Goal: Task Accomplishment & Management: Manage account settings

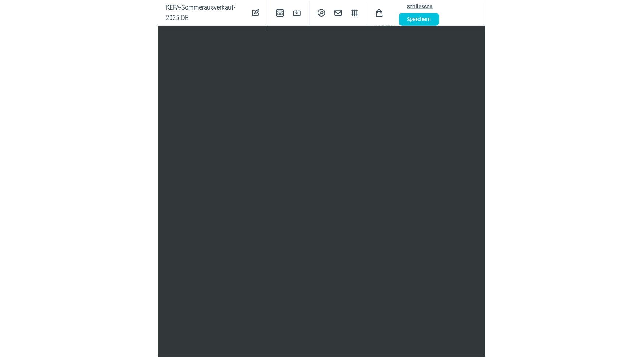
scroll to position [121, 0]
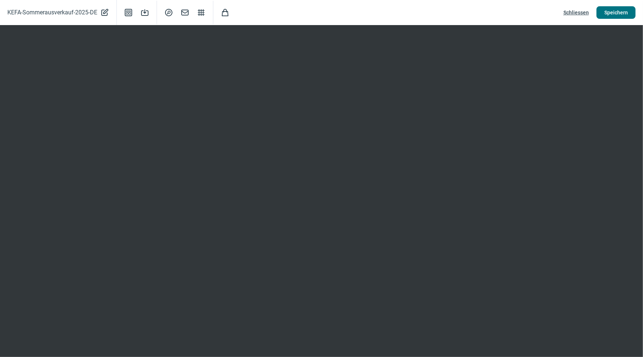
click at [609, 11] on span "Speichern" at bounding box center [616, 13] width 24 height 12
click at [576, 10] on span "Schliessen" at bounding box center [575, 13] width 25 height 12
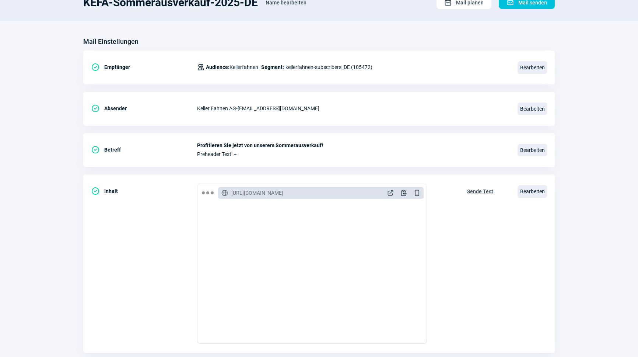
scroll to position [53, 0]
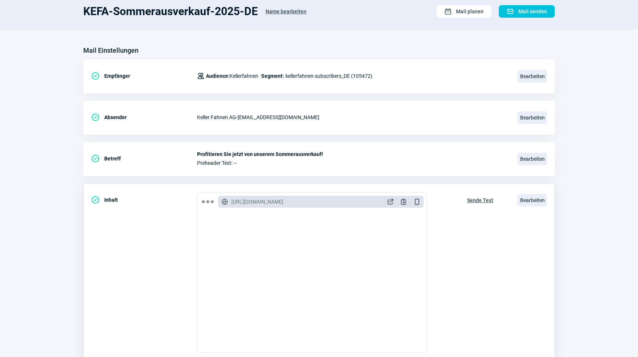
click at [477, 201] on span "Sende Test" at bounding box center [480, 200] width 26 height 12
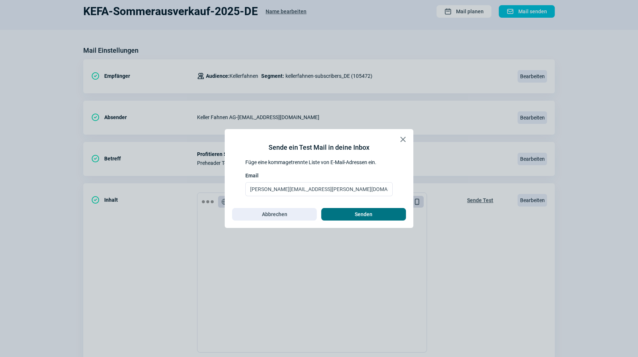
click at [350, 213] on span "Senden" at bounding box center [363, 214] width 69 height 12
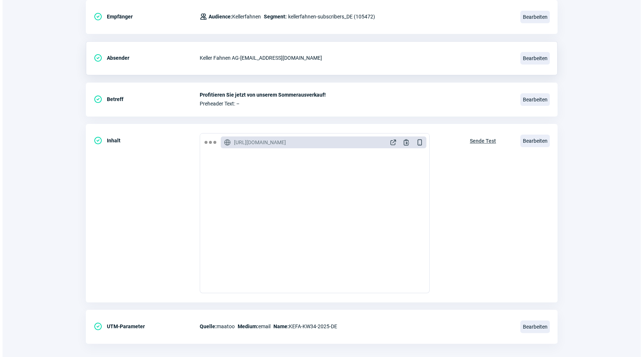
scroll to position [121, 0]
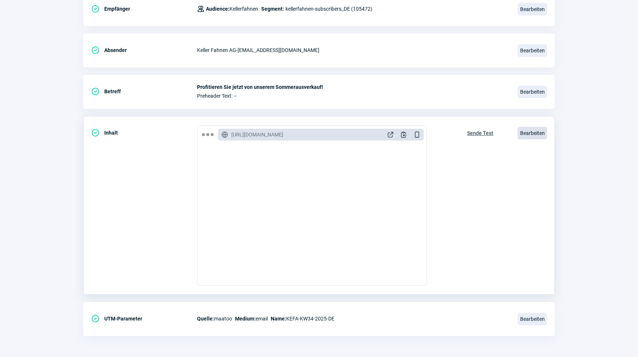
click at [518, 136] on span "Bearbeiten" at bounding box center [532, 133] width 29 height 13
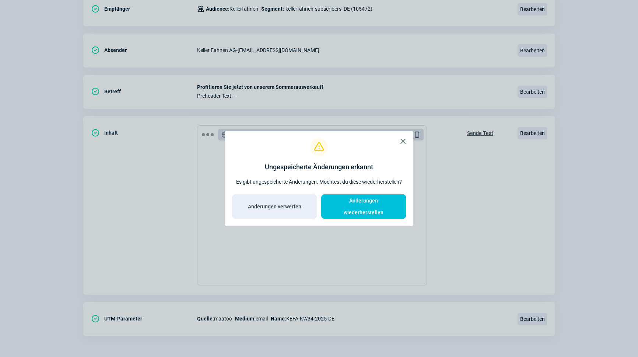
click at [404, 146] on span "X icon" at bounding box center [403, 141] width 9 height 9
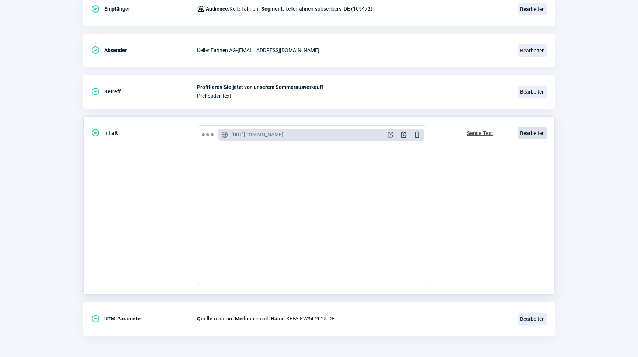
click at [520, 135] on span "Bearbeiten" at bounding box center [532, 133] width 29 height 13
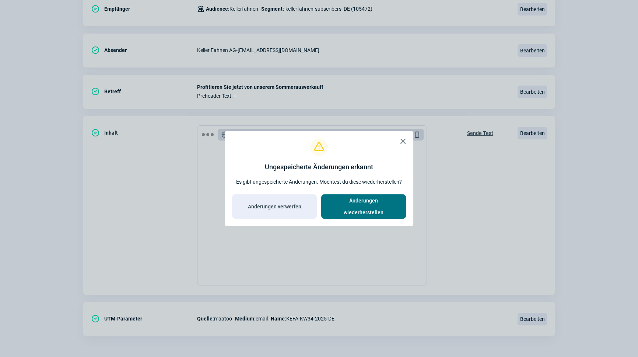
click at [359, 206] on span "Änderungen wiederherstellen" at bounding box center [363, 207] width 69 height 24
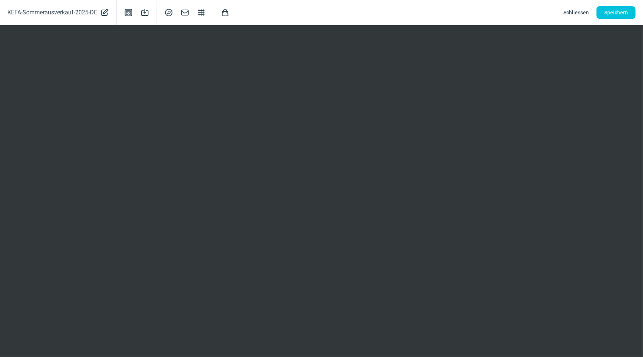
click at [579, 11] on span "Schliessen" at bounding box center [575, 13] width 25 height 12
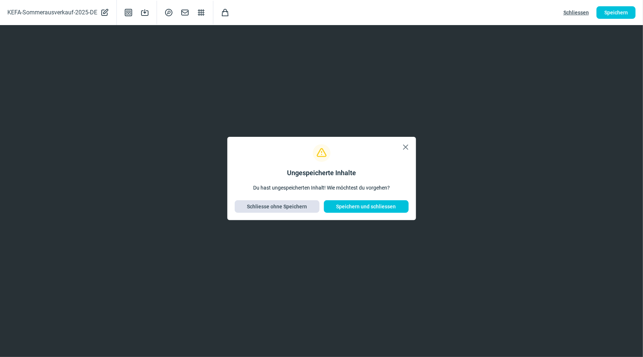
click at [289, 205] on span "Schliesse ohne Speichern" at bounding box center [277, 206] width 60 height 12
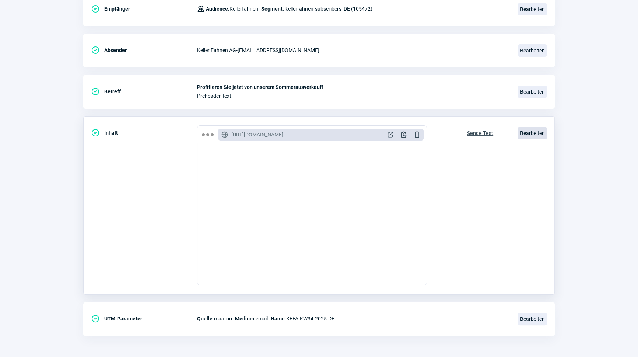
click at [537, 128] on span "Bearbeiten" at bounding box center [532, 133] width 29 height 13
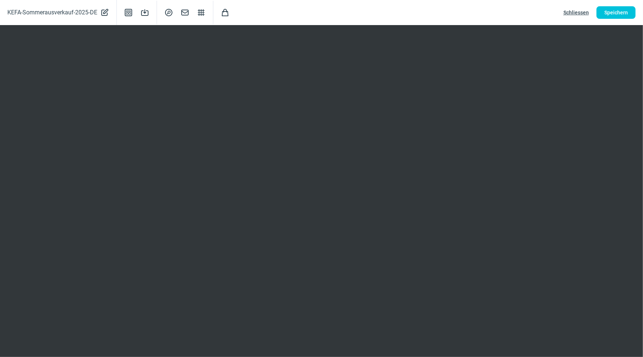
click at [572, 10] on span "Schliessen" at bounding box center [575, 13] width 25 height 12
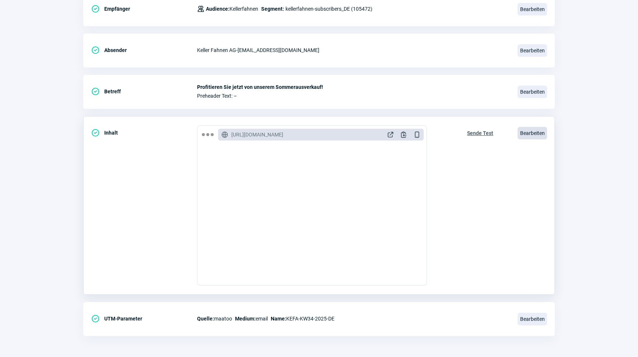
click at [519, 131] on span "Bearbeiten" at bounding box center [532, 133] width 29 height 13
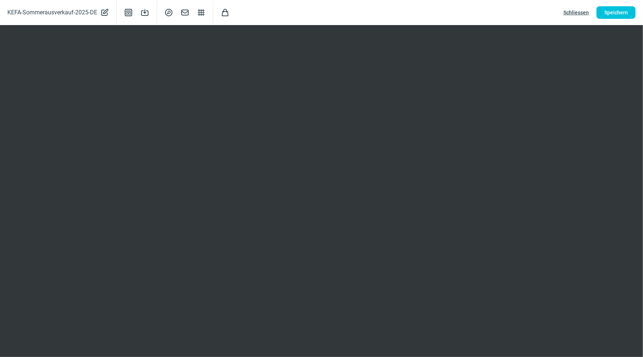
click at [581, 11] on span "Schliessen" at bounding box center [575, 13] width 25 height 12
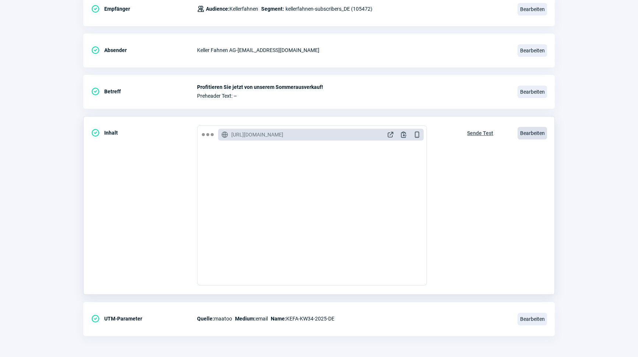
click at [538, 134] on span "Bearbeiten" at bounding box center [532, 133] width 29 height 13
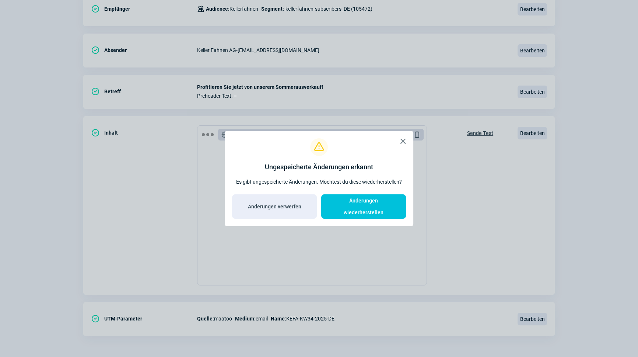
click at [403, 146] on span "X icon" at bounding box center [403, 141] width 9 height 9
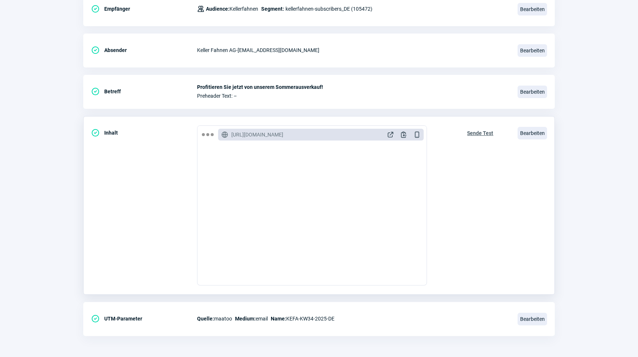
click at [470, 183] on div "Sende Test" at bounding box center [481, 205] width 42 height 160
click at [538, 130] on span "Bearbeiten" at bounding box center [532, 133] width 29 height 13
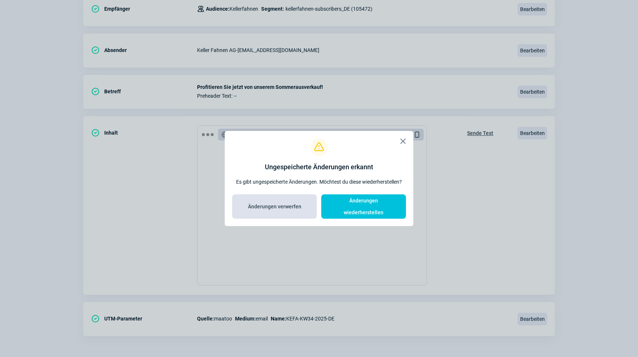
click at [292, 206] on span "Änderungen verwerfen" at bounding box center [274, 206] width 53 height 12
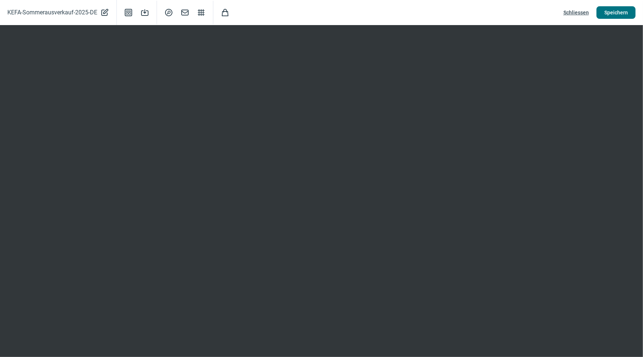
click at [618, 11] on span "Speichern" at bounding box center [616, 13] width 24 height 12
click at [617, 11] on span "Speichern" at bounding box center [616, 13] width 24 height 12
click at [579, 12] on span "Schliessen" at bounding box center [575, 13] width 25 height 12
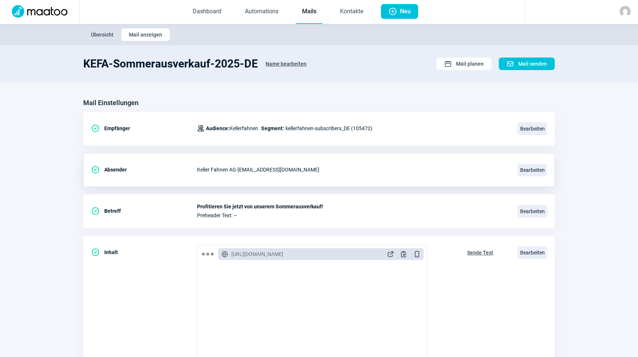
scroll to position [0, 0]
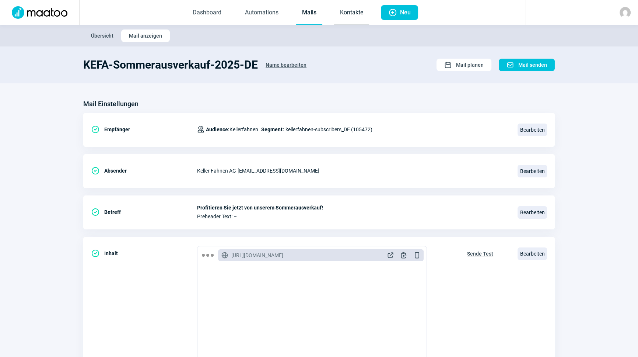
click at [346, 17] on link "Kontakte" at bounding box center [351, 13] width 35 height 24
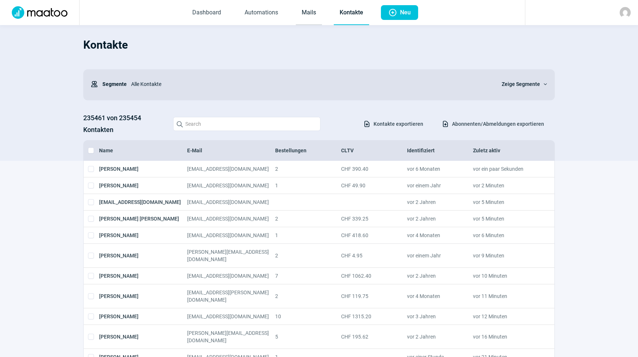
click at [320, 15] on link "Mails" at bounding box center [309, 13] width 26 height 24
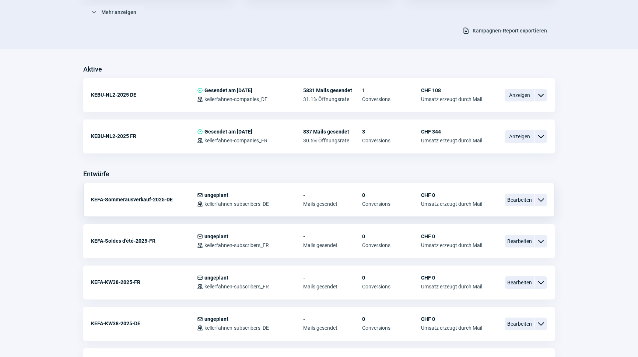
scroll to position [201, 0]
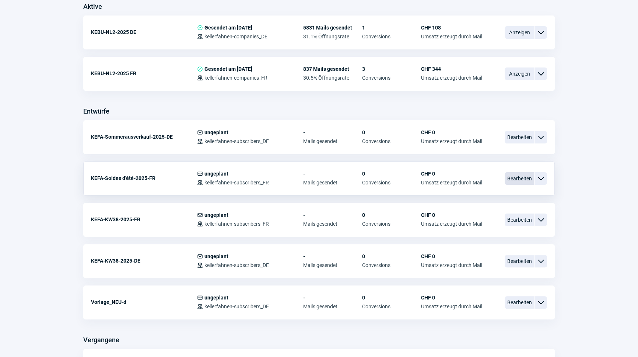
click at [529, 179] on span "Bearbeiten" at bounding box center [519, 178] width 29 height 13
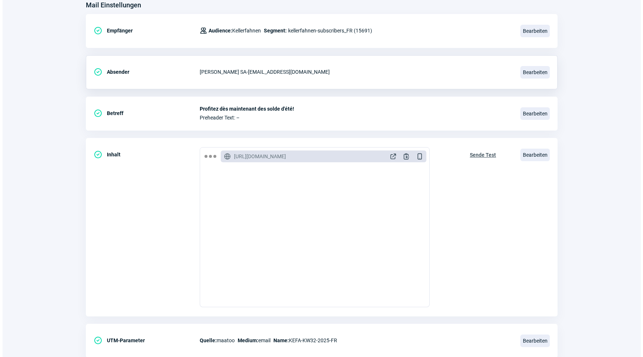
scroll to position [121, 0]
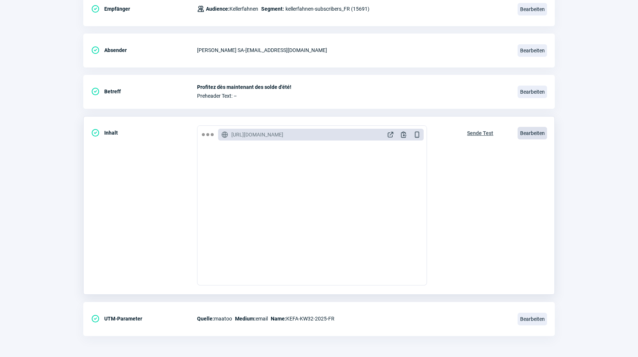
click at [531, 135] on span "Bearbeiten" at bounding box center [532, 133] width 29 height 13
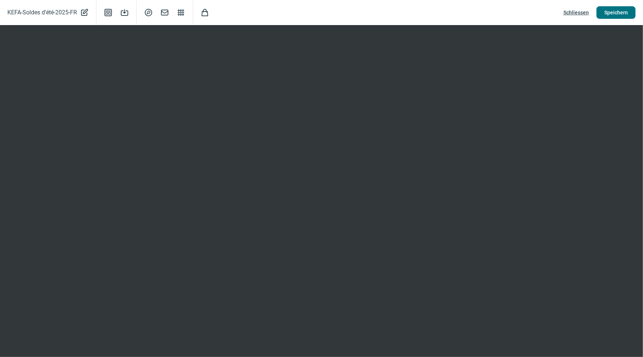
click at [618, 12] on span "Speichern" at bounding box center [616, 13] width 24 height 12
click at [586, 12] on span "Schliessen" at bounding box center [575, 13] width 25 height 12
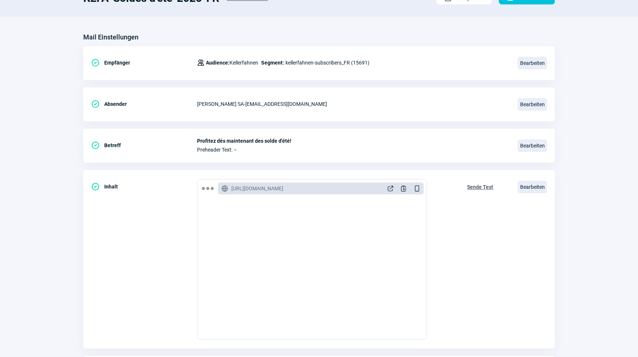
scroll to position [0, 0]
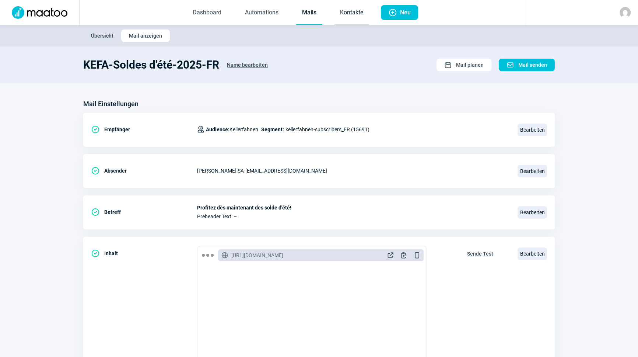
click at [346, 11] on link "Kontakte" at bounding box center [351, 13] width 35 height 24
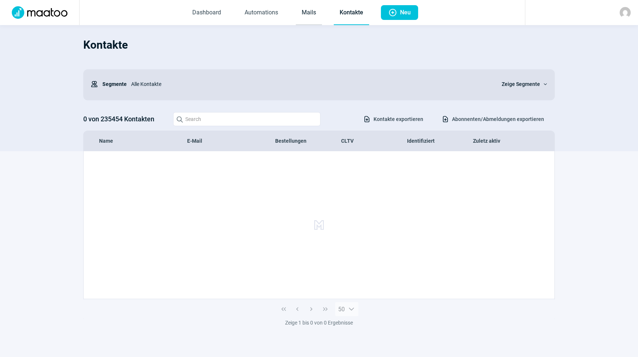
click at [309, 11] on link "Mails" at bounding box center [309, 13] width 26 height 24
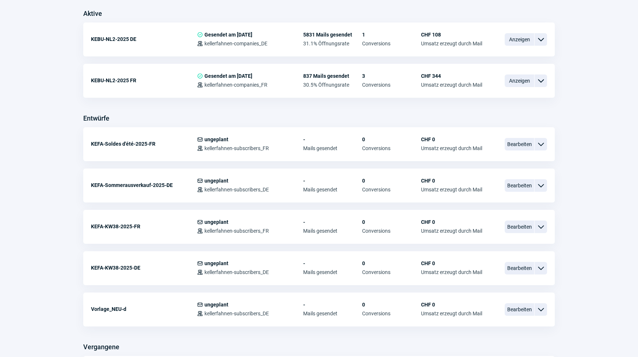
scroll to position [201, 0]
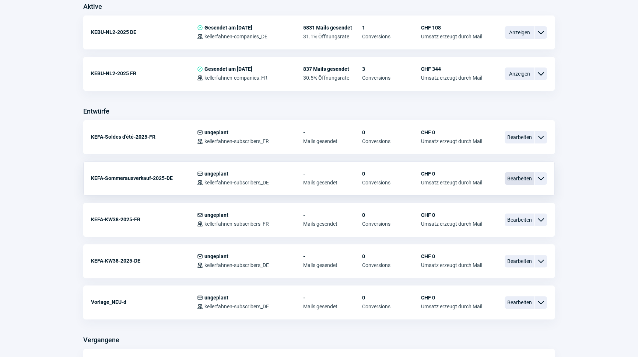
click at [525, 177] on span "Bearbeiten" at bounding box center [519, 178] width 29 height 13
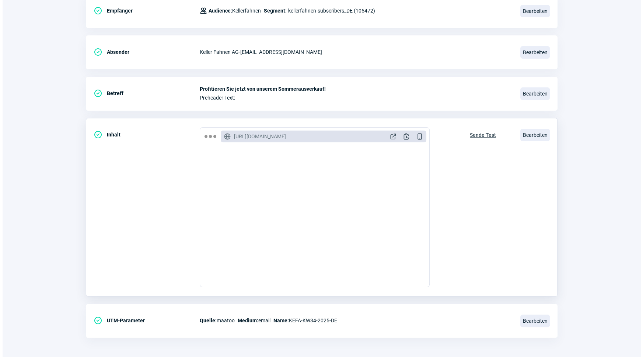
scroll to position [121, 0]
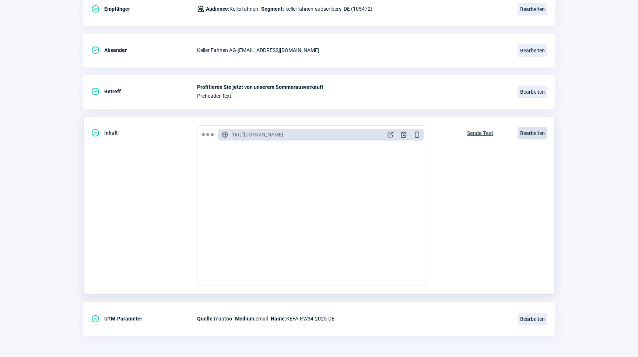
click at [535, 135] on span "Bearbeiten" at bounding box center [532, 133] width 29 height 13
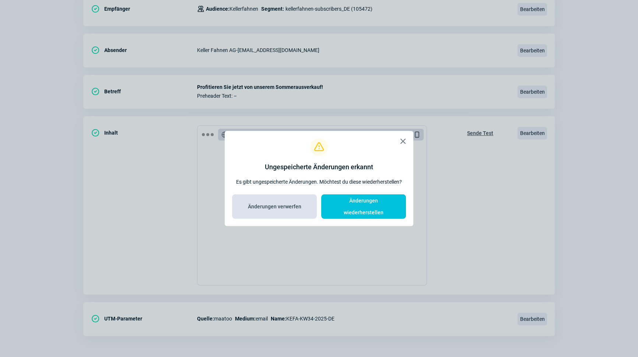
click at [288, 207] on span "Änderungen verwerfen" at bounding box center [274, 206] width 53 height 12
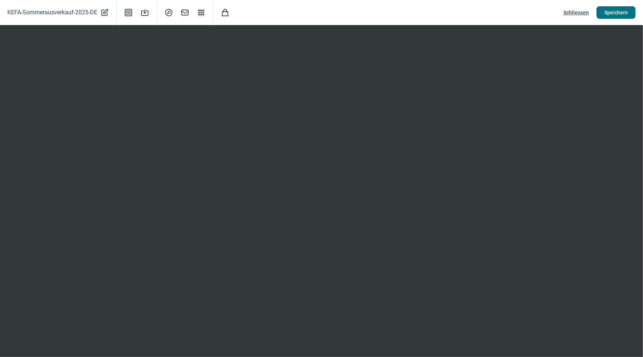
click at [620, 11] on span "Speichern" at bounding box center [616, 13] width 24 height 12
click at [621, 8] on span "Speichern" at bounding box center [616, 13] width 24 height 12
click at [572, 13] on span "Schliessen" at bounding box center [575, 13] width 25 height 12
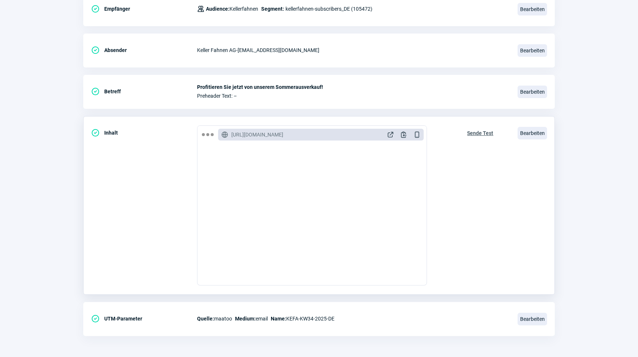
click at [482, 132] on span "Sende Test" at bounding box center [480, 133] width 26 height 12
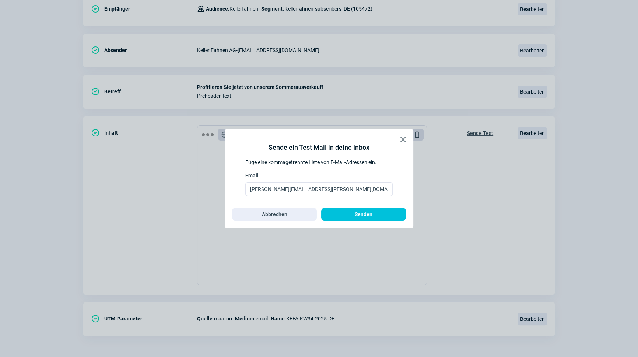
click at [405, 140] on span "X icon" at bounding box center [403, 139] width 9 height 9
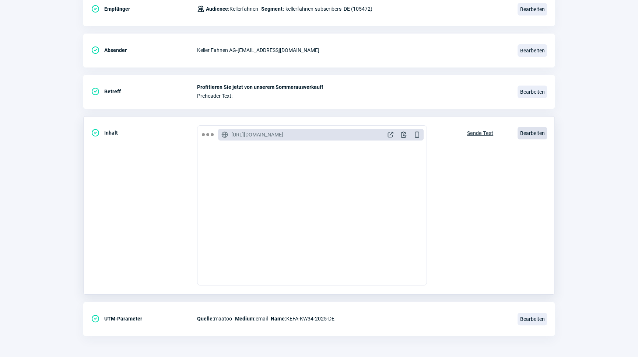
click at [534, 132] on span "Bearbeiten" at bounding box center [532, 133] width 29 height 13
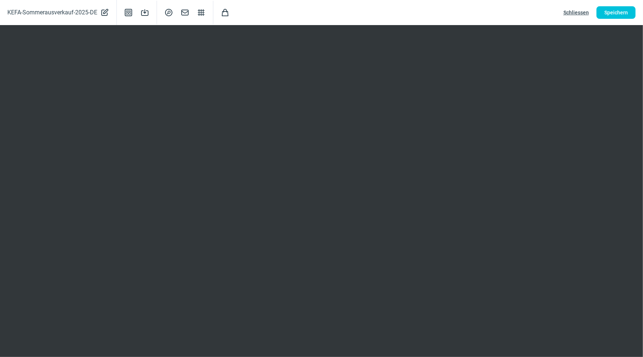
click at [582, 12] on span "Schliessen" at bounding box center [575, 13] width 25 height 12
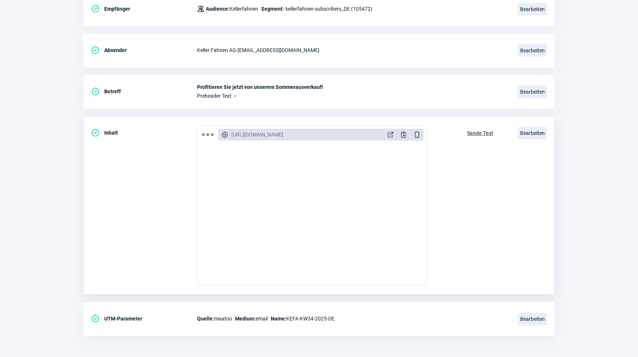
click at [472, 129] on span "Sende Test" at bounding box center [480, 133] width 26 height 12
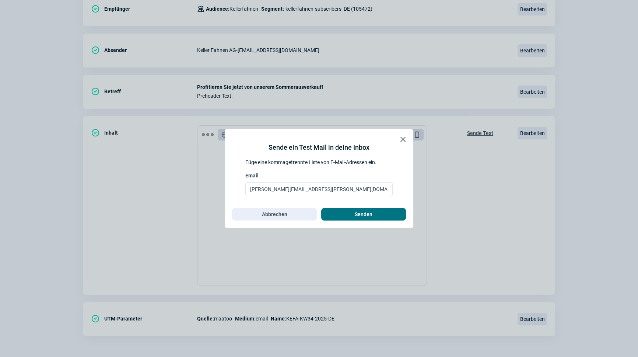
click at [357, 216] on span "Senden" at bounding box center [364, 214] width 18 height 12
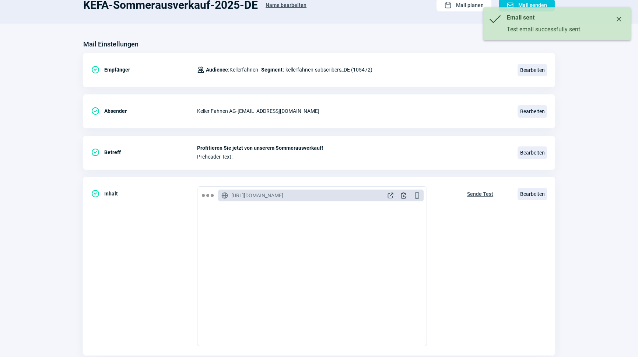
scroll to position [0, 0]
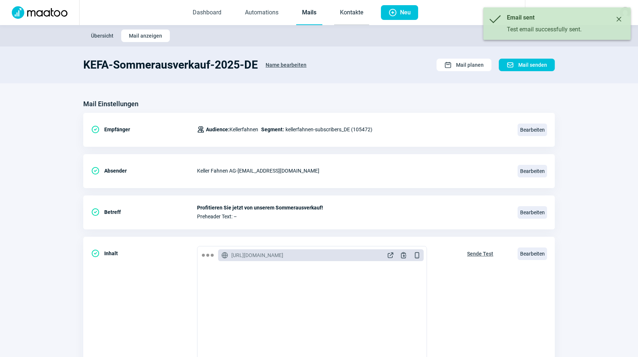
click at [353, 3] on link "Kontakte" at bounding box center [351, 13] width 35 height 24
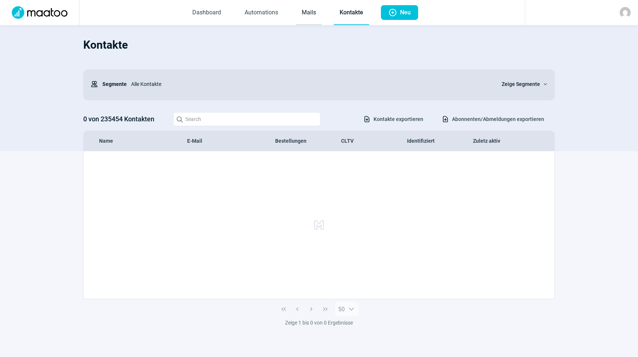
click at [310, 16] on link "Mails" at bounding box center [309, 13] width 26 height 24
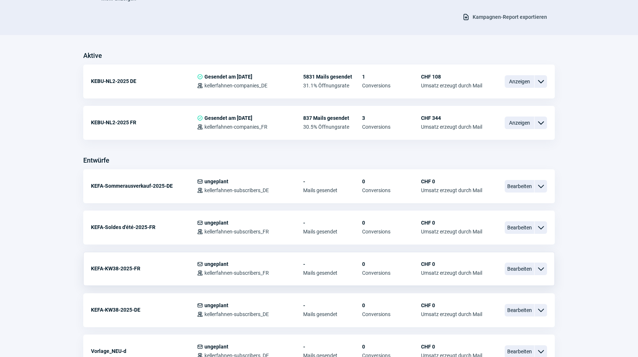
scroll to position [167, 0]
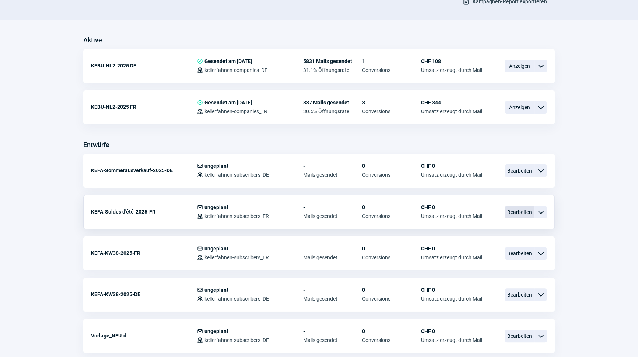
click at [529, 206] on span "Bearbeiten" at bounding box center [519, 212] width 29 height 13
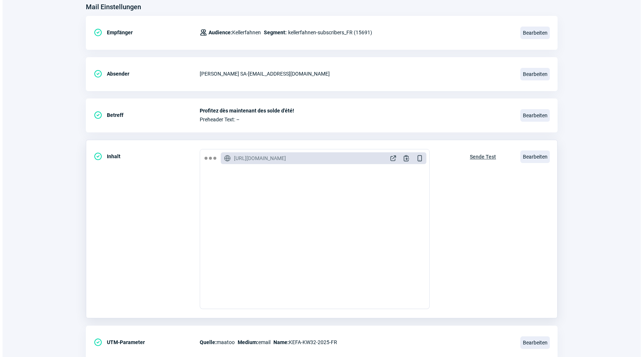
scroll to position [100, 0]
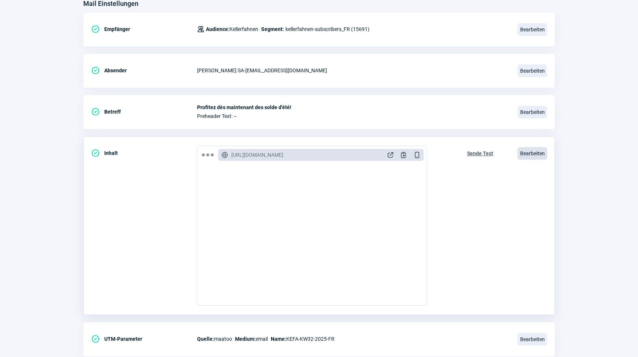
click at [531, 157] on span "Bearbeiten" at bounding box center [532, 153] width 29 height 13
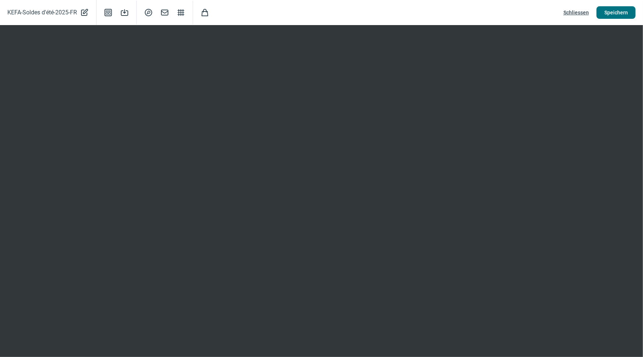
click at [615, 10] on span "Speichern" at bounding box center [616, 13] width 24 height 12
click at [570, 9] on span "Schliessen" at bounding box center [575, 13] width 25 height 12
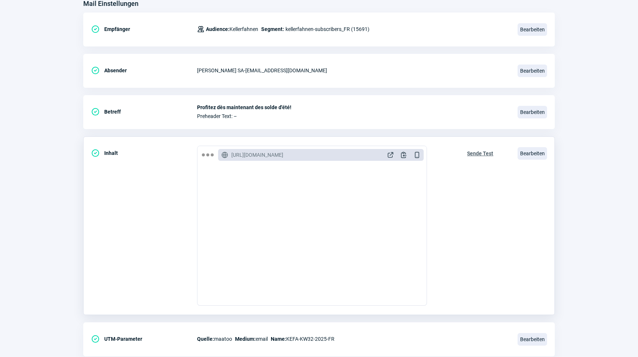
click at [488, 153] on span "Sende Test" at bounding box center [480, 153] width 26 height 12
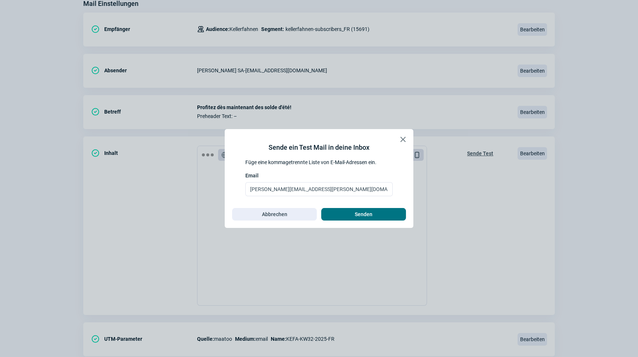
click at [374, 213] on span "Senden" at bounding box center [363, 214] width 69 height 12
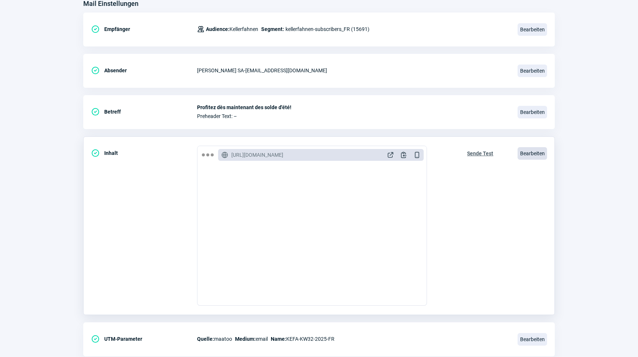
click at [541, 149] on span "Bearbeiten" at bounding box center [532, 153] width 29 height 13
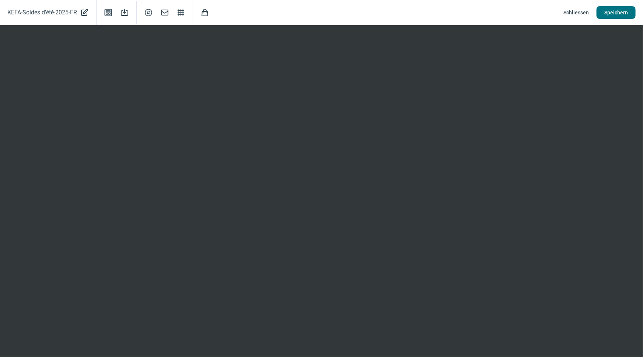
click at [612, 15] on span "Speichern" at bounding box center [616, 13] width 24 height 12
click at [615, 14] on span "Speichern" at bounding box center [616, 13] width 24 height 12
click at [576, 11] on span "Schliessen" at bounding box center [575, 13] width 25 height 12
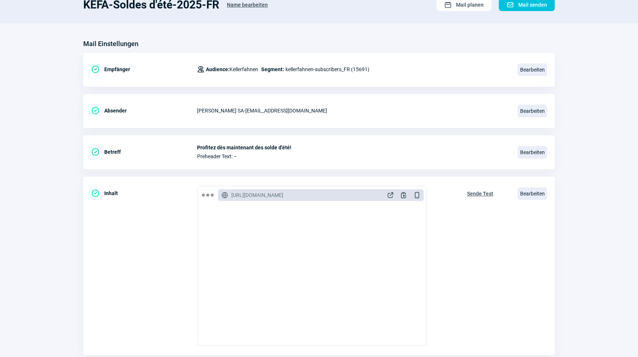
scroll to position [0, 0]
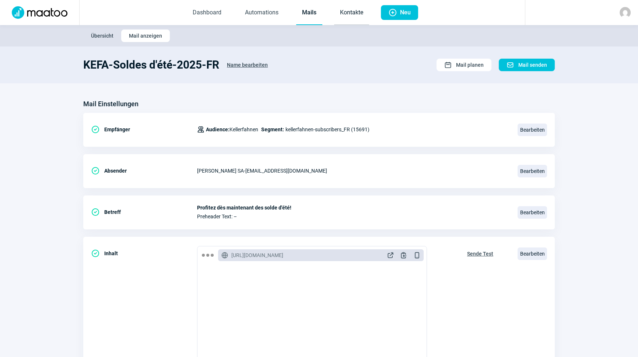
click at [347, 13] on link "Kontakte" at bounding box center [351, 13] width 35 height 24
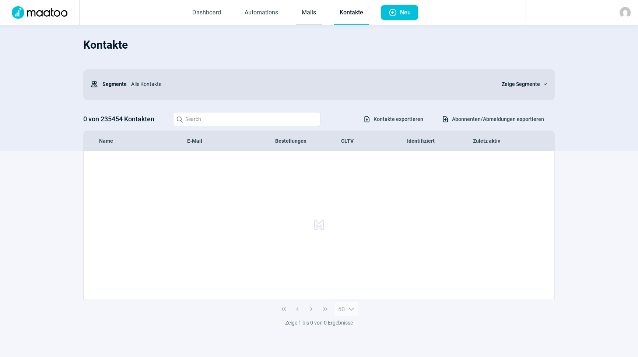
click at [311, 14] on link "Mails" at bounding box center [309, 13] width 26 height 24
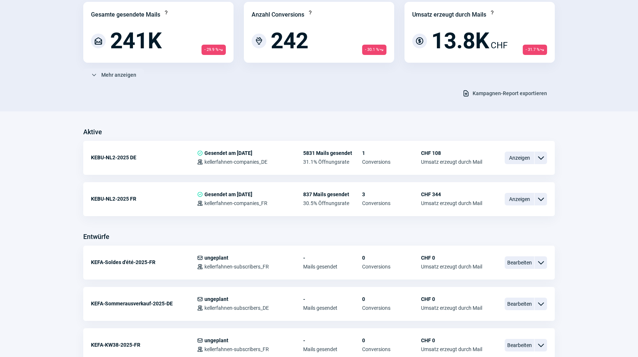
scroll to position [100, 0]
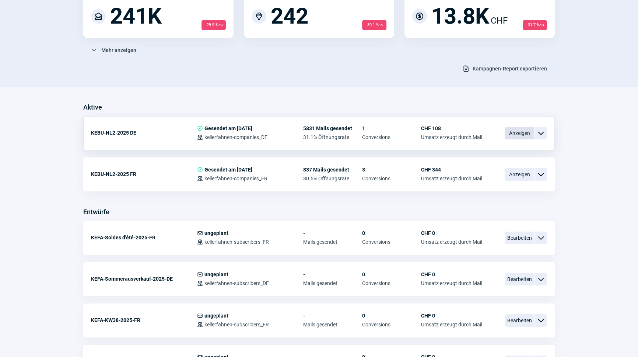
click at [515, 133] on span "Anzeigen" at bounding box center [519, 133] width 29 height 13
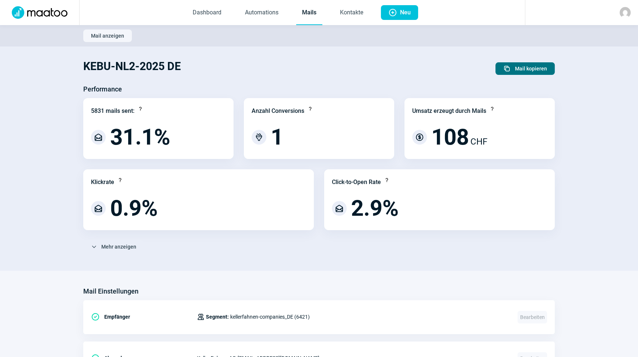
click at [519, 70] on span "Mail kopieren" at bounding box center [531, 69] width 32 height 12
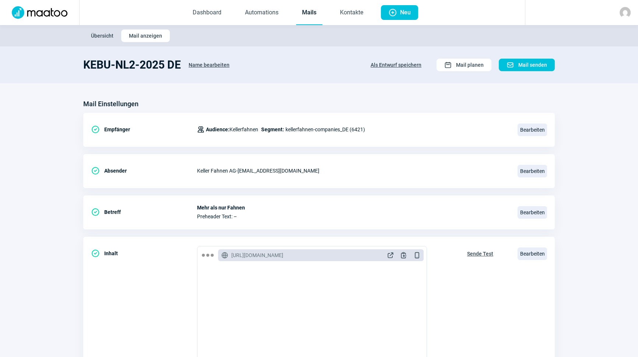
click at [206, 63] on span "Name bearbeiten" at bounding box center [209, 65] width 41 height 12
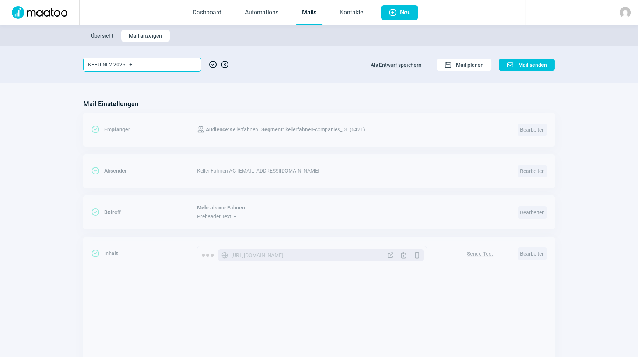
click at [111, 66] on input "KEBU-NL2-2025 DE" at bounding box center [142, 64] width 118 height 14
type input "KEBU-NL3-2025 DE"
click at [214, 64] on span "CheckCircle icon" at bounding box center [213, 64] width 9 height 14
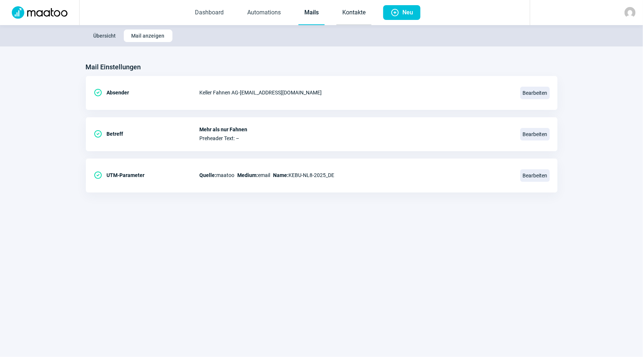
click at [349, 10] on link "Kontakte" at bounding box center [353, 13] width 35 height 24
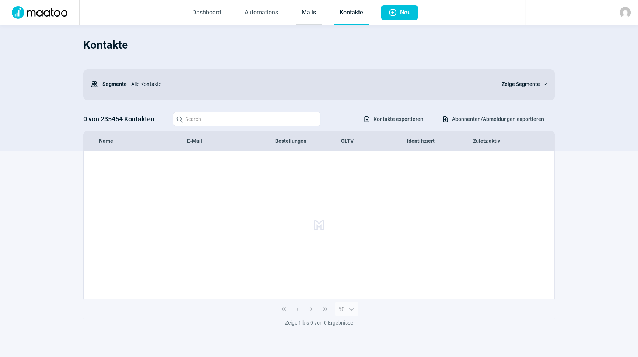
click at [313, 14] on link "Mails" at bounding box center [309, 13] width 26 height 24
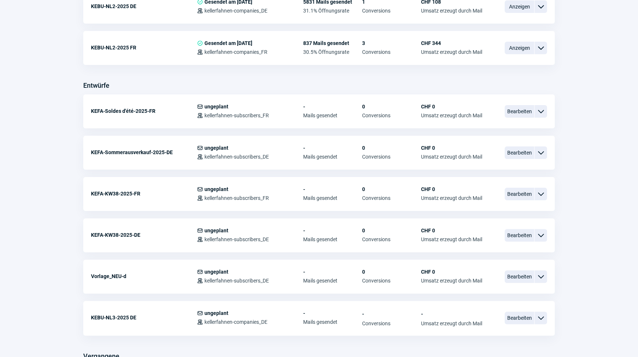
scroll to position [301, 0]
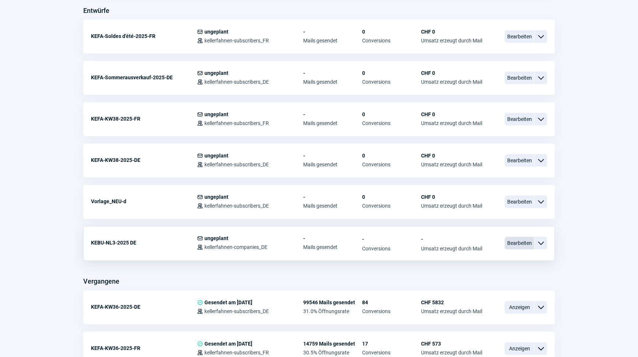
click at [513, 237] on span "Bearbeiten" at bounding box center [519, 243] width 29 height 13
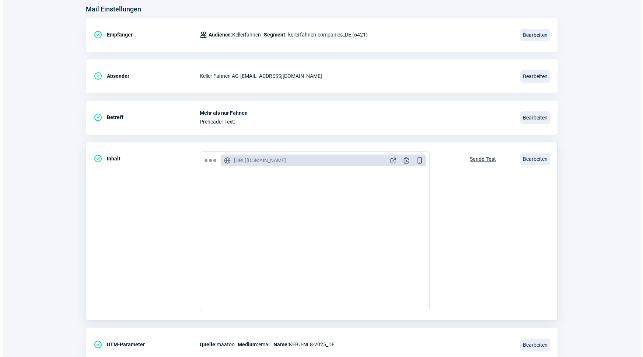
scroll to position [121, 0]
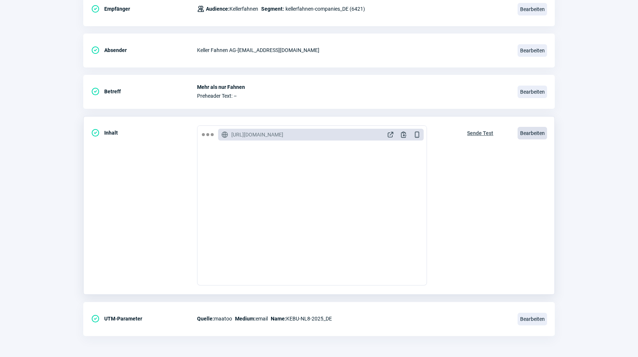
click at [528, 129] on span "Bearbeiten" at bounding box center [532, 133] width 29 height 13
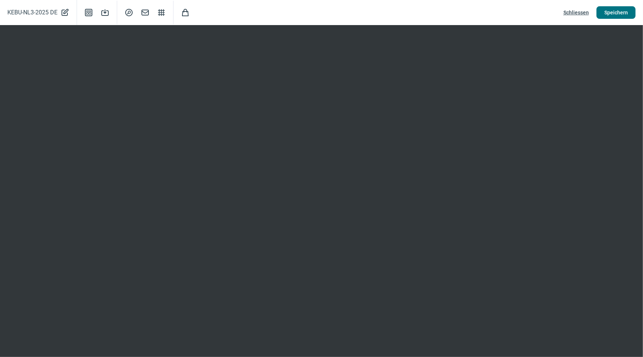
click at [615, 10] on span "Speichern" at bounding box center [616, 13] width 24 height 12
click at [574, 13] on span "Schliessen" at bounding box center [575, 13] width 25 height 12
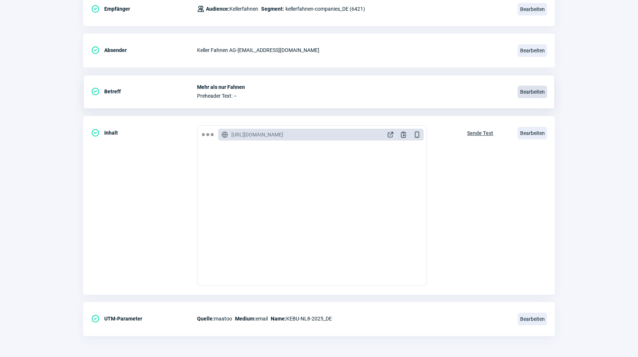
click at [541, 89] on span "Bearbeiten" at bounding box center [532, 91] width 29 height 13
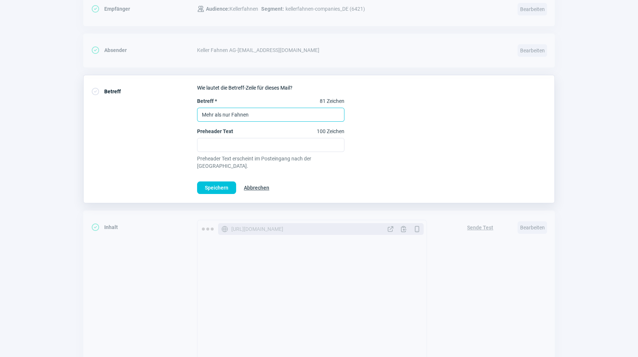
click at [250, 116] on input "Mehr als nur Fahnen" at bounding box center [270, 115] width 147 height 14
type input "Fahnen für einen stolzen Auftritt"
click at [227, 182] on span "Speichern" at bounding box center [217, 188] width 24 height 12
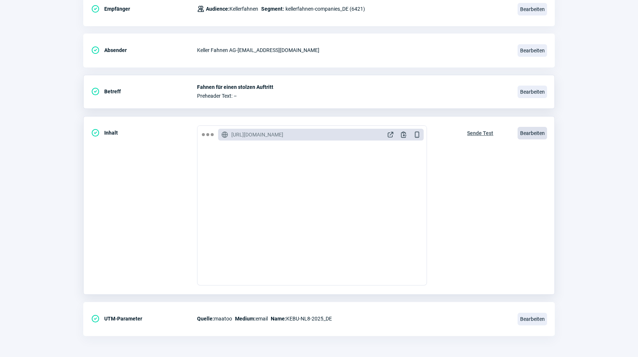
click at [531, 133] on span "Bearbeiten" at bounding box center [532, 133] width 29 height 13
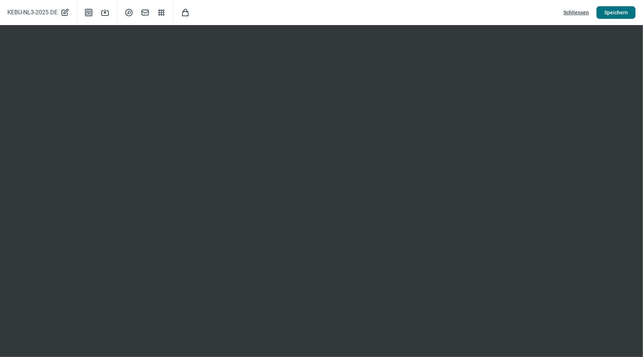
click at [608, 16] on span "Speichern" at bounding box center [616, 13] width 24 height 12
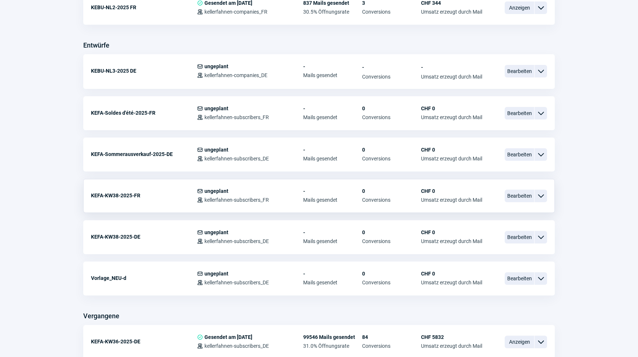
scroll to position [201, 0]
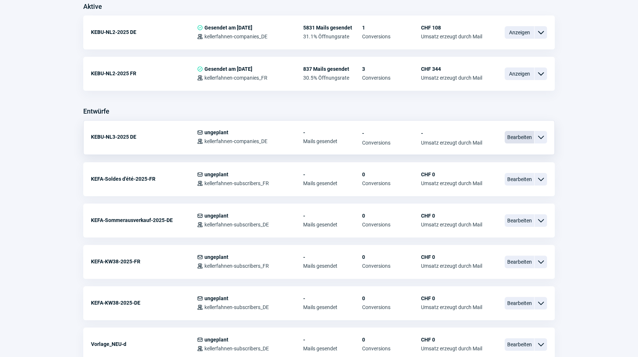
click at [519, 135] on span "Bearbeiten" at bounding box center [519, 137] width 29 height 13
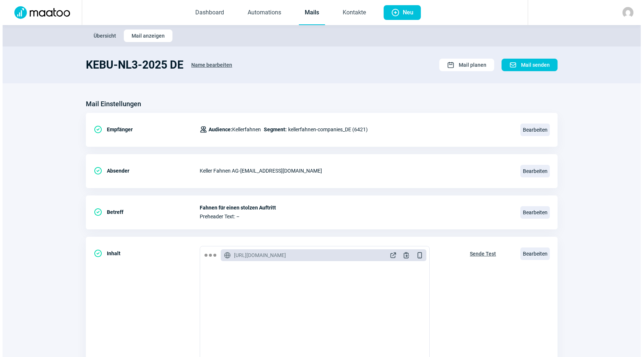
scroll to position [121, 0]
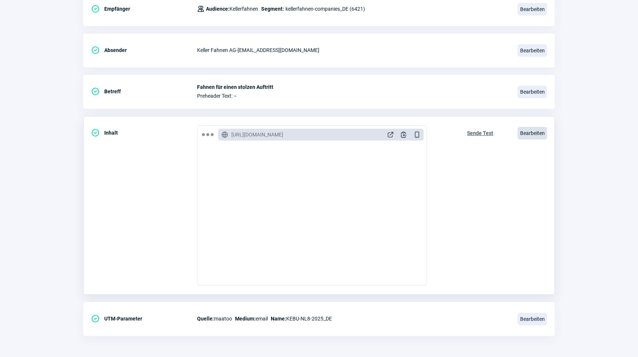
click at [534, 135] on span "Bearbeiten" at bounding box center [532, 133] width 29 height 13
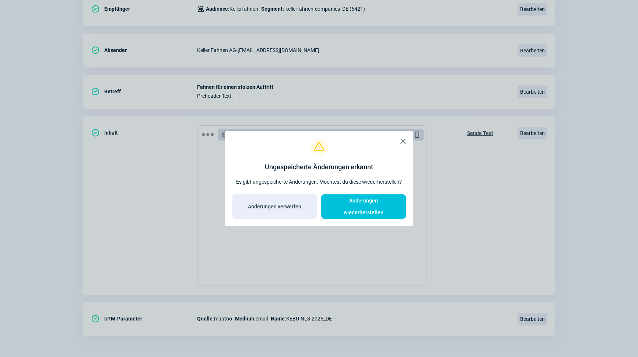
click at [404, 146] on span "X icon" at bounding box center [403, 141] width 9 height 9
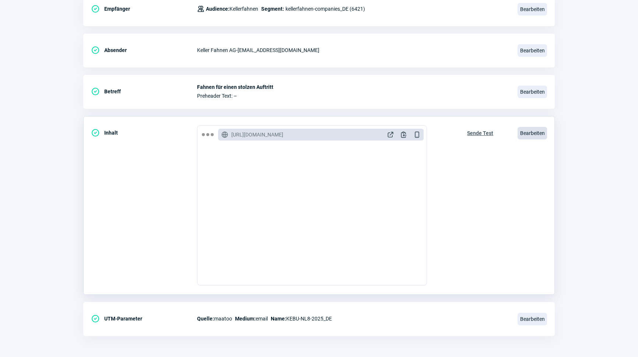
click at [533, 134] on span "Bearbeiten" at bounding box center [532, 133] width 29 height 13
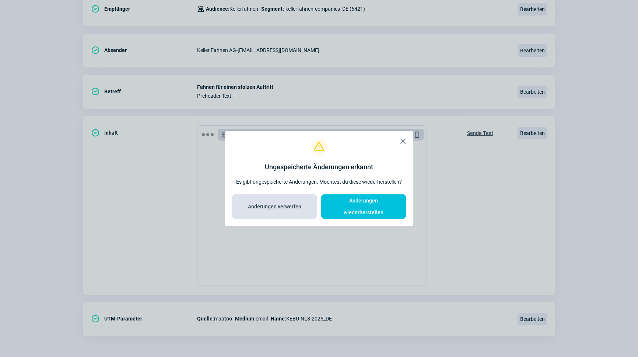
click at [289, 204] on span "Änderungen verwerfen" at bounding box center [274, 206] width 53 height 12
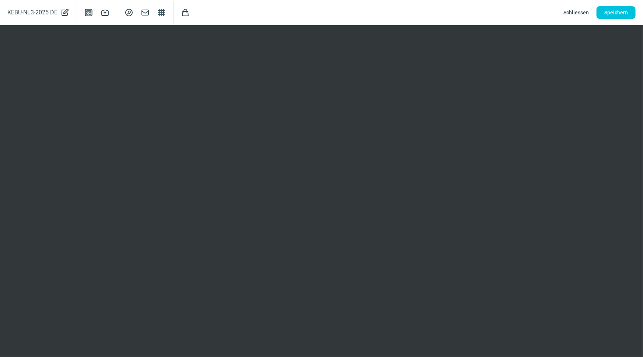
click at [576, 11] on span "Schliessen" at bounding box center [575, 13] width 25 height 12
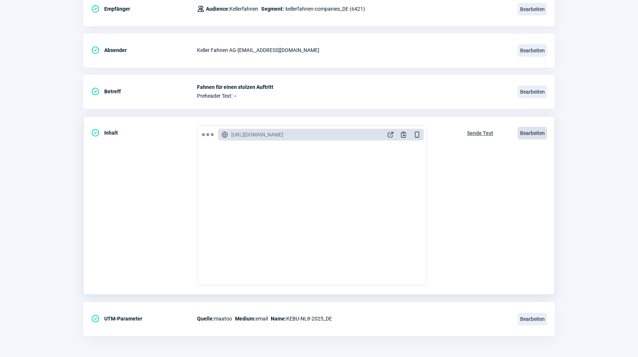
click at [539, 129] on span "Bearbeiten" at bounding box center [532, 133] width 29 height 13
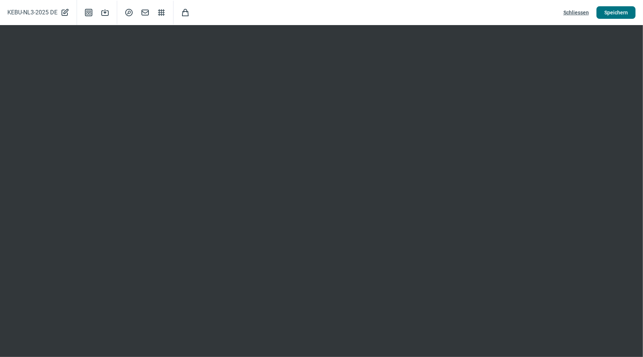
click at [614, 13] on span "Speichern" at bounding box center [616, 13] width 24 height 12
click at [614, 16] on span "Speichern" at bounding box center [616, 13] width 24 height 12
click at [615, 11] on span "Speichern" at bounding box center [616, 13] width 24 height 12
click at [601, 15] on button "Speichern" at bounding box center [616, 12] width 39 height 13
click at [579, 13] on span "Schliessen" at bounding box center [575, 13] width 25 height 12
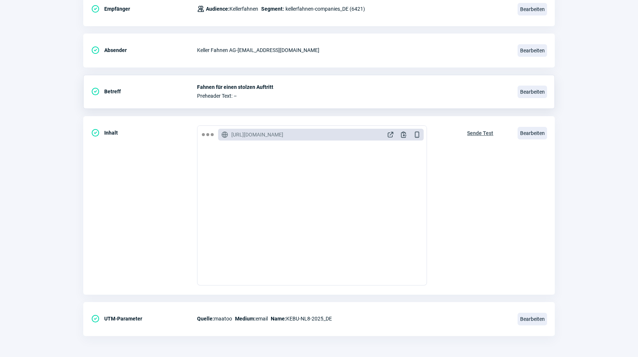
scroll to position [0, 0]
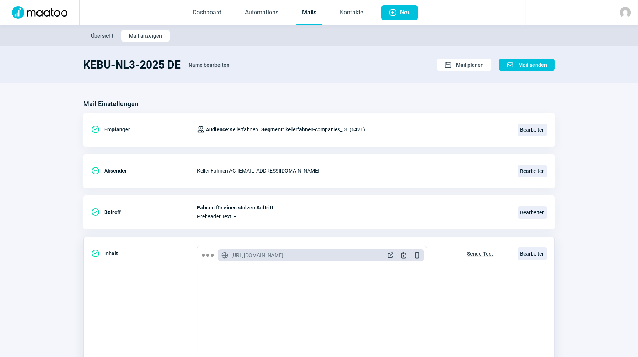
click at [475, 253] on span "Sende Test" at bounding box center [480, 254] width 26 height 12
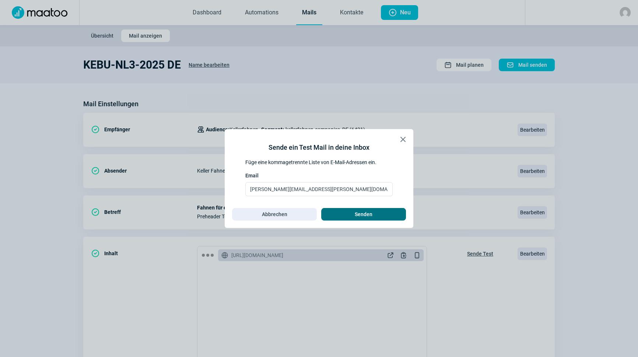
click at [357, 213] on span "Senden" at bounding box center [364, 214] width 18 height 12
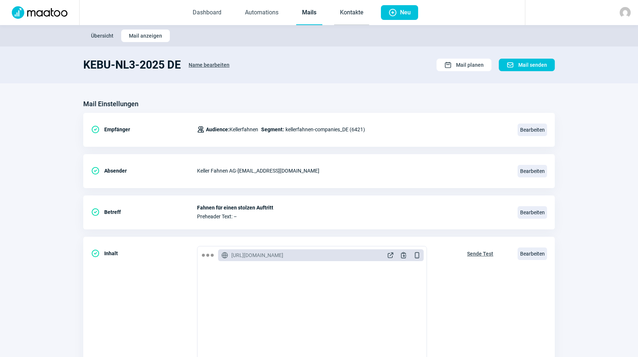
click at [354, 13] on link "Kontakte" at bounding box center [351, 13] width 35 height 24
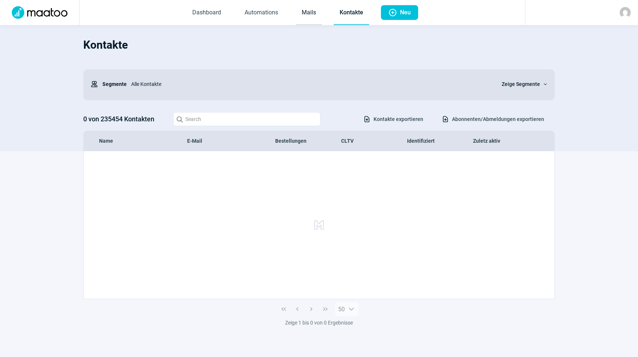
click at [307, 14] on link "Mails" at bounding box center [309, 13] width 26 height 24
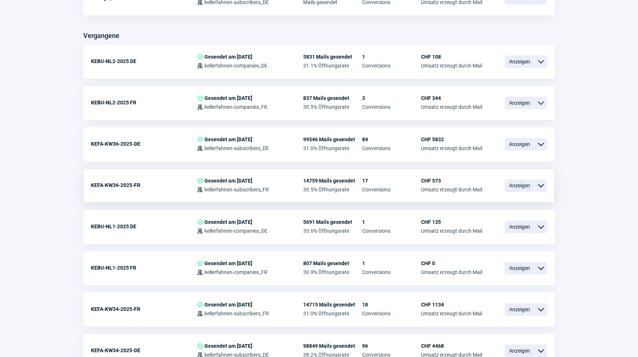
scroll to position [391, 0]
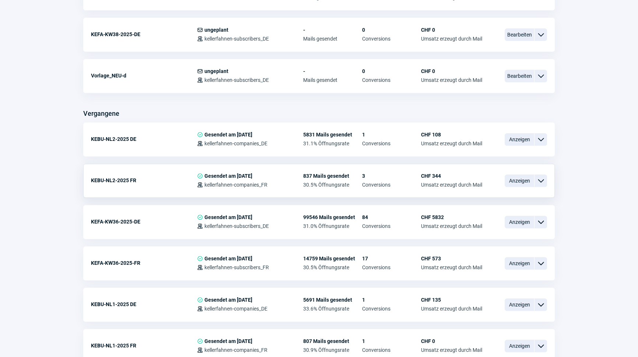
click at [543, 180] on span "ChevronDown icon" at bounding box center [541, 180] width 9 height 9
click at [521, 179] on span "Anzeigen" at bounding box center [519, 180] width 29 height 13
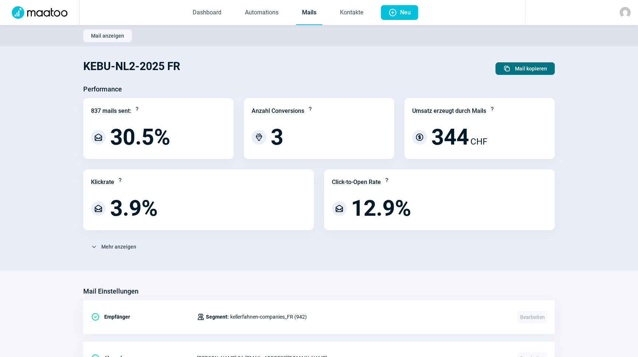
click at [520, 72] on span "Mail kopieren" at bounding box center [531, 69] width 32 height 12
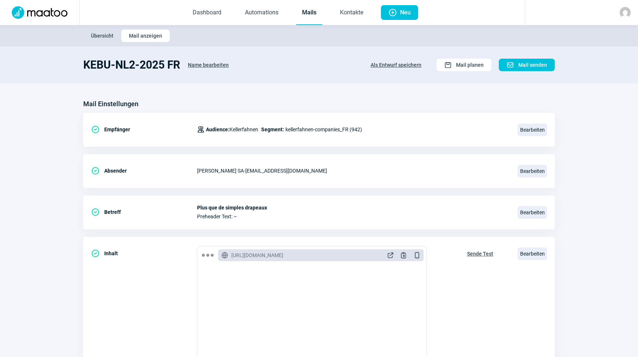
click at [207, 63] on span "Name bearbeiten" at bounding box center [208, 65] width 41 height 12
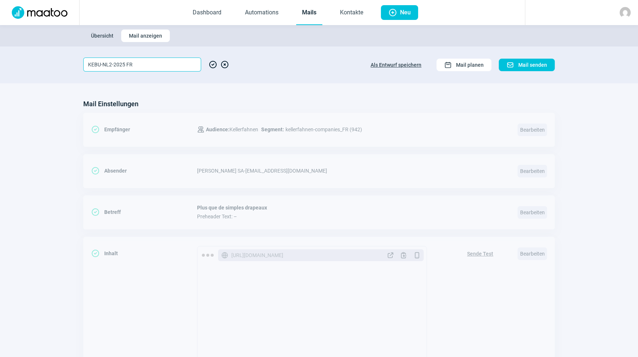
click at [111, 63] on input "KEBU-NL2-2025 FR" at bounding box center [142, 64] width 118 height 14
drag, startPoint x: 131, startPoint y: 70, endPoint x: 136, endPoint y: 71, distance: 4.8
click at [136, 71] on section "KEBU-NL-2025 FR3 CheckCircle icon XCircle icon Als Entwurf speichern Calendar i…" at bounding box center [319, 64] width 638 height 37
click at [108, 64] on input "KEBU-NL-2025 FR" at bounding box center [142, 64] width 118 height 14
type input "KEBU-NL3-2025 FR"
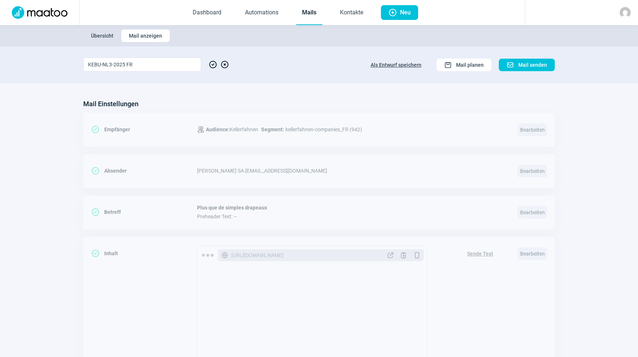
click at [211, 65] on span "CheckCircle icon" at bounding box center [213, 64] width 9 height 14
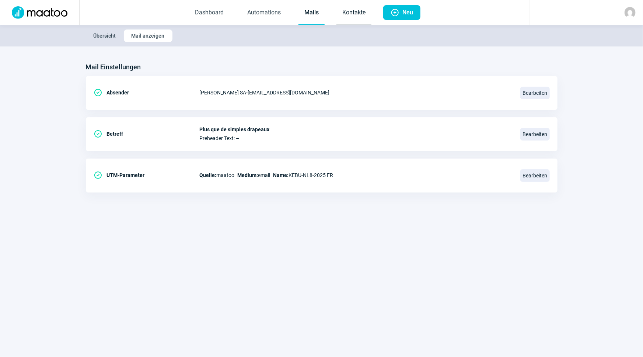
click at [348, 18] on link "Kontakte" at bounding box center [353, 13] width 35 height 24
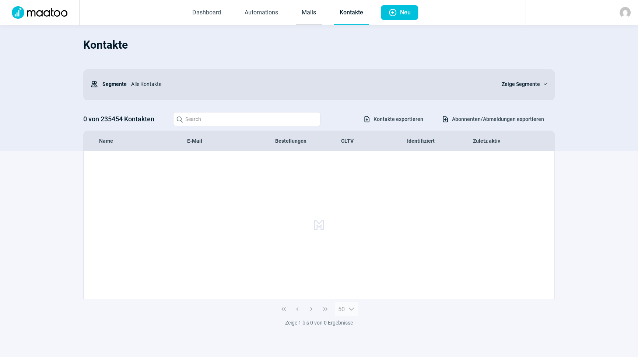
click at [313, 14] on link "Mails" at bounding box center [309, 13] width 26 height 24
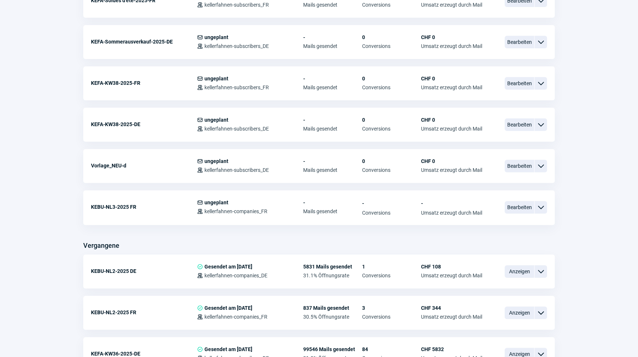
scroll to position [301, 0]
click at [519, 204] on span "Bearbeiten" at bounding box center [519, 206] width 29 height 13
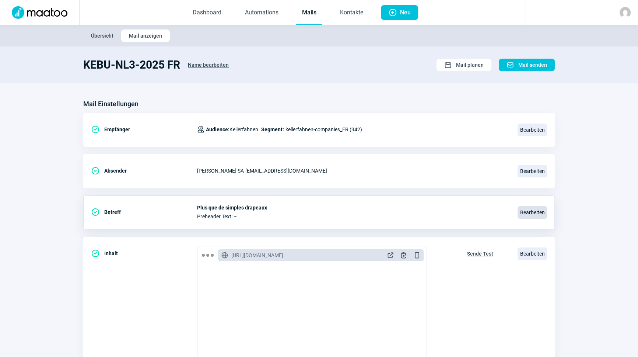
click at [542, 207] on span "Bearbeiten" at bounding box center [532, 212] width 29 height 13
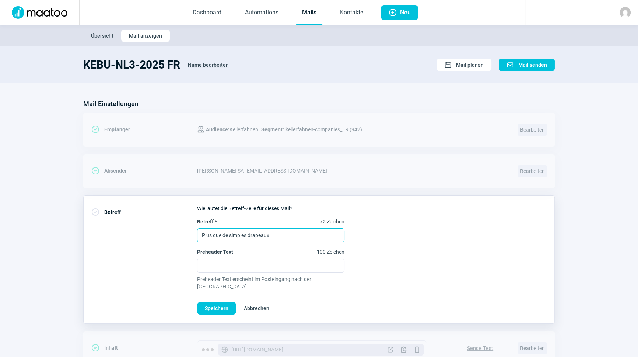
click at [276, 236] on input "Plus que de simples drapeaux" at bounding box center [270, 235] width 147 height 14
paste input "Des drapeaux pour une apparition digne"
type input "Des drapeaux pour une apparition digne"
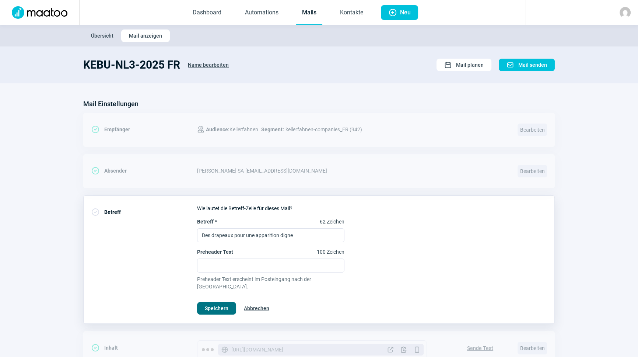
click at [223, 302] on span "Speichern" at bounding box center [217, 308] width 24 height 12
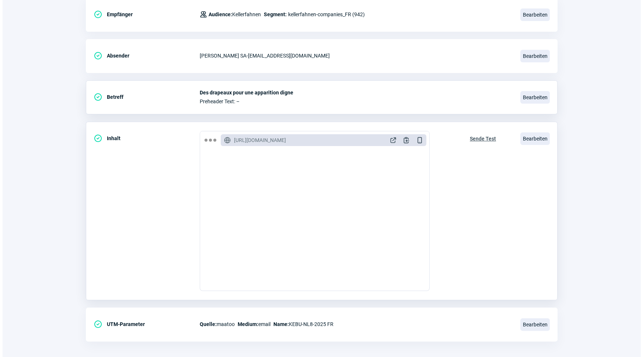
scroll to position [121, 0]
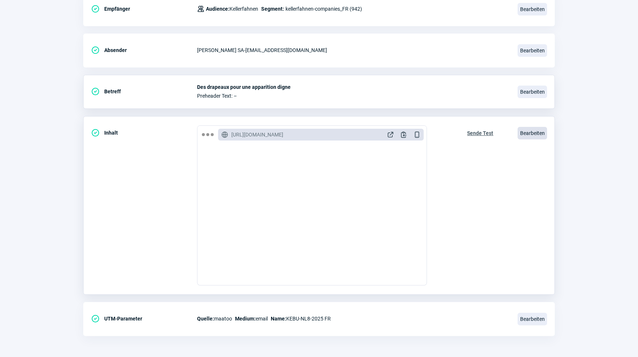
click at [537, 129] on span "Bearbeiten" at bounding box center [532, 133] width 29 height 13
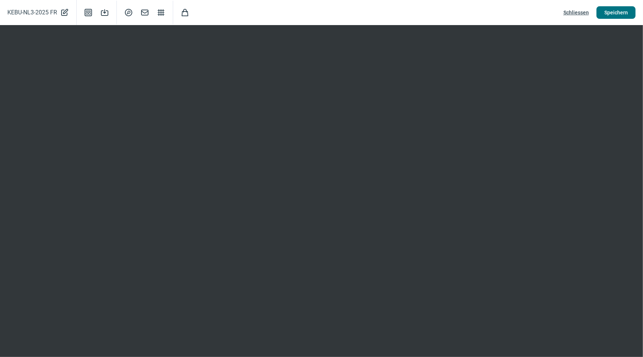
click at [621, 14] on span "Speichern" at bounding box center [616, 13] width 24 height 12
click at [575, 15] on span "Schliessen" at bounding box center [575, 13] width 25 height 12
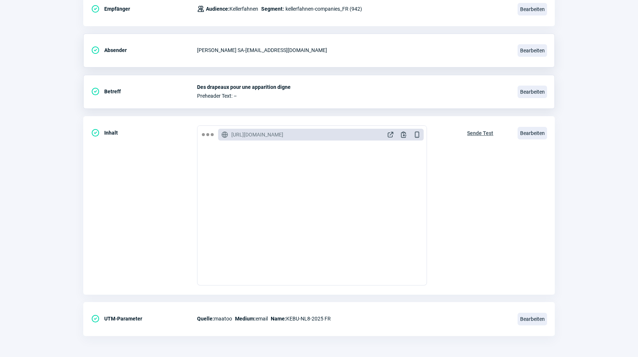
scroll to position [0, 0]
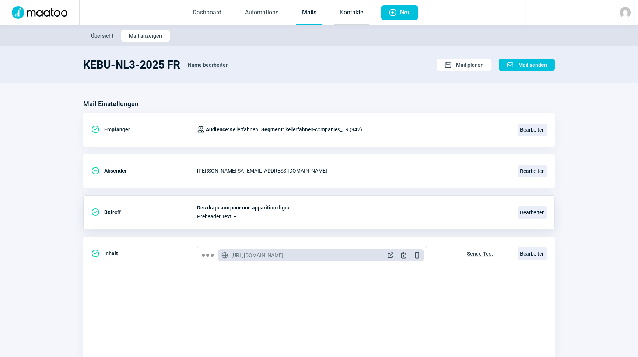
click at [350, 8] on link "Kontakte" at bounding box center [351, 13] width 35 height 24
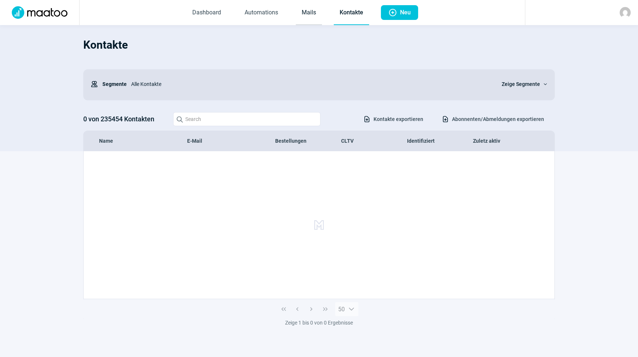
click at [309, 11] on link "Mails" at bounding box center [309, 13] width 26 height 24
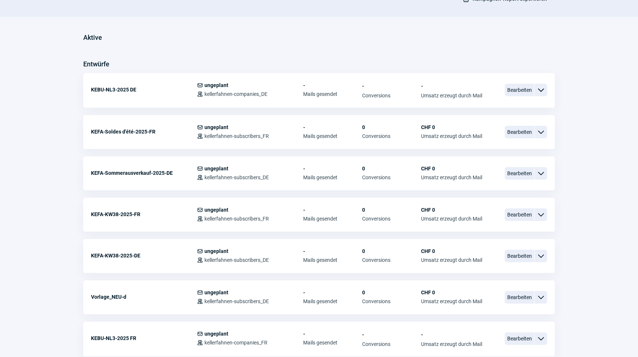
scroll to position [167, 0]
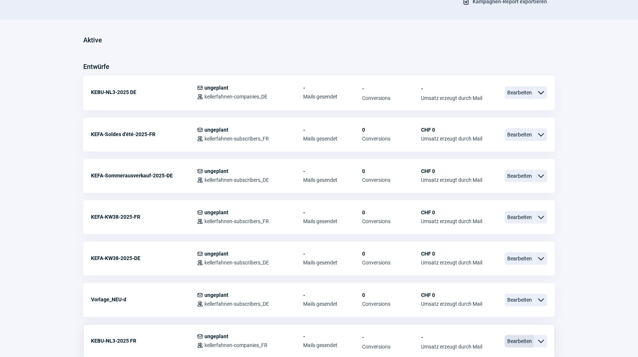
click at [516, 335] on span "Bearbeiten" at bounding box center [519, 341] width 29 height 13
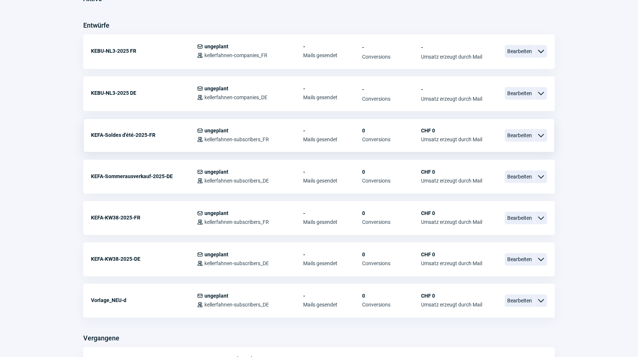
scroll to position [201, 0]
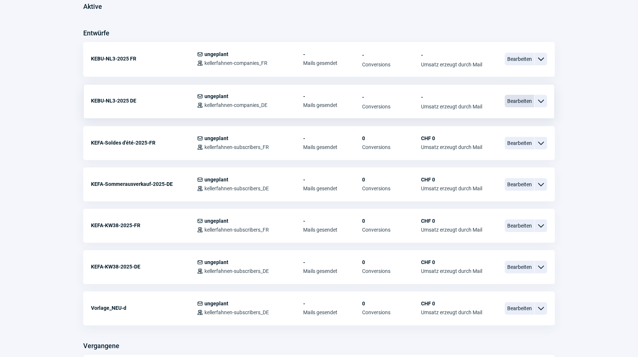
click at [517, 101] on span "Bearbeiten" at bounding box center [519, 101] width 29 height 13
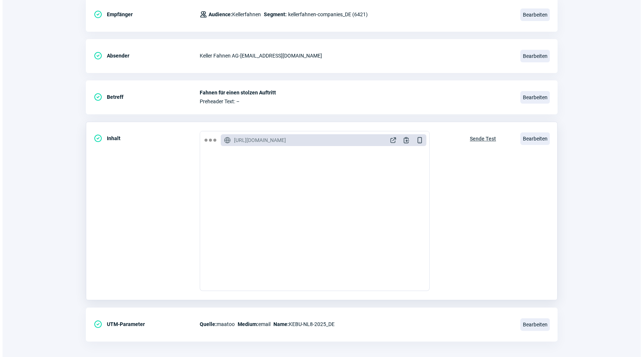
scroll to position [121, 0]
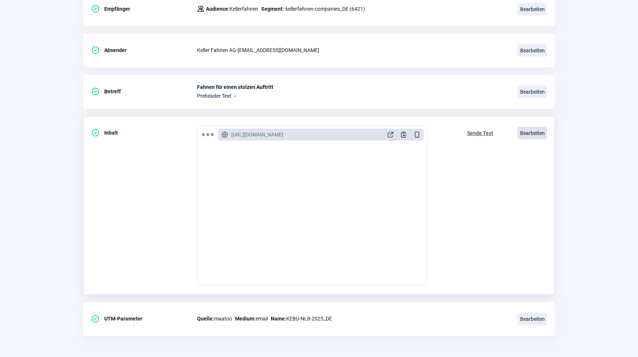
click at [536, 133] on span "Bearbeiten" at bounding box center [532, 133] width 29 height 13
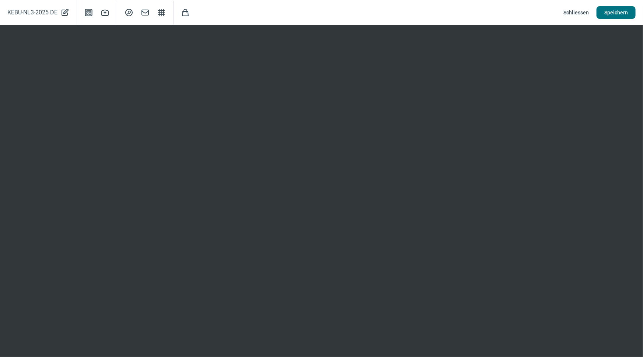
click at [612, 9] on span "Speichern" at bounding box center [616, 13] width 24 height 12
click at [614, 17] on span "Speichern" at bounding box center [616, 13] width 24 height 12
click at [573, 13] on span "Schliessen" at bounding box center [575, 13] width 25 height 12
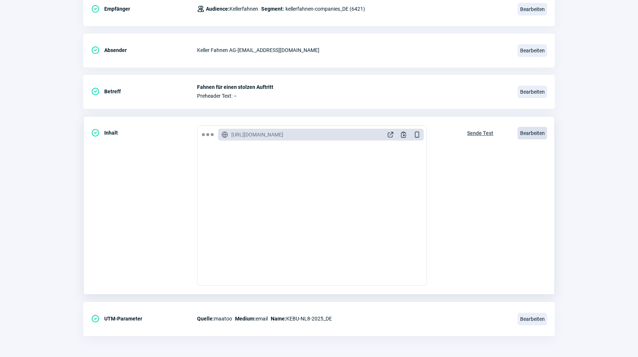
click at [528, 131] on span "Bearbeiten" at bounding box center [532, 133] width 29 height 13
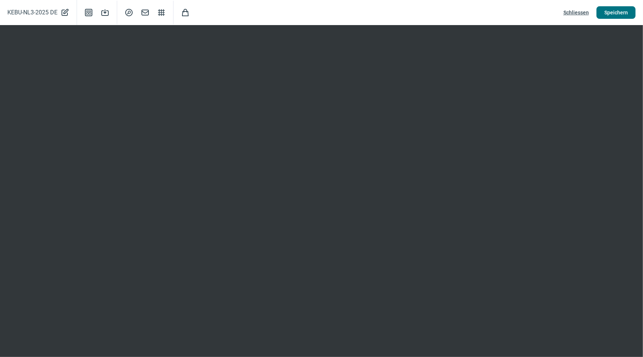
click at [614, 11] on span "Speichern" at bounding box center [616, 13] width 24 height 12
click at [572, 17] on span "Schliessen" at bounding box center [575, 13] width 25 height 12
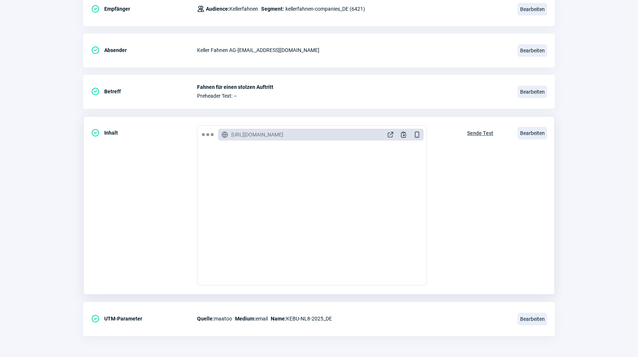
click at [482, 135] on span "Sende Test" at bounding box center [480, 133] width 26 height 12
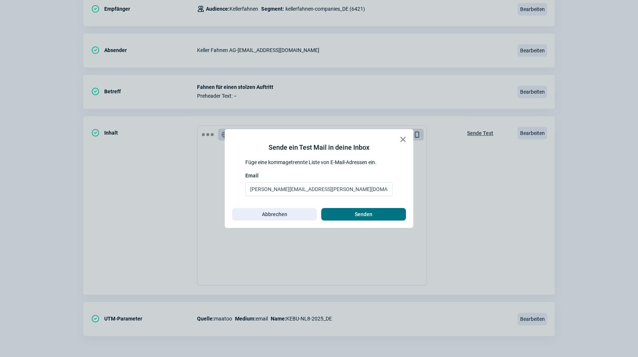
click at [394, 215] on span "Senden" at bounding box center [363, 214] width 69 height 12
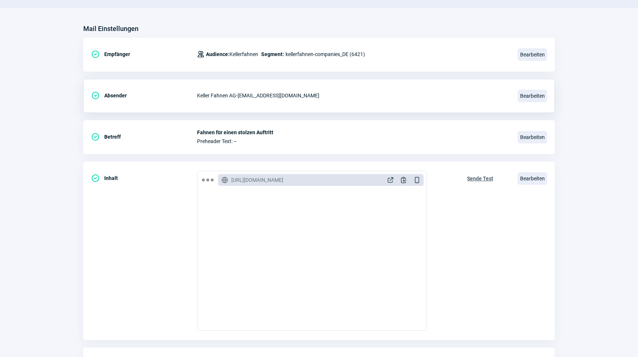
scroll to position [0, 0]
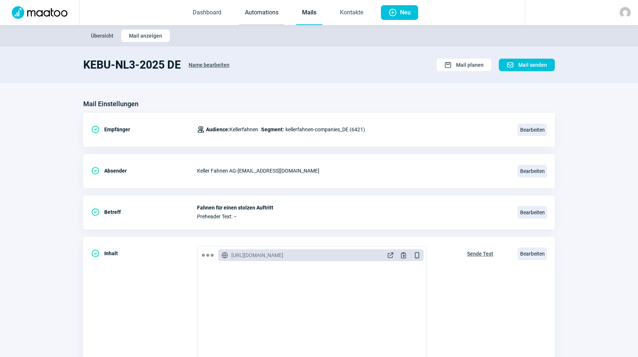
click at [254, 16] on link "Automations" at bounding box center [261, 13] width 45 height 24
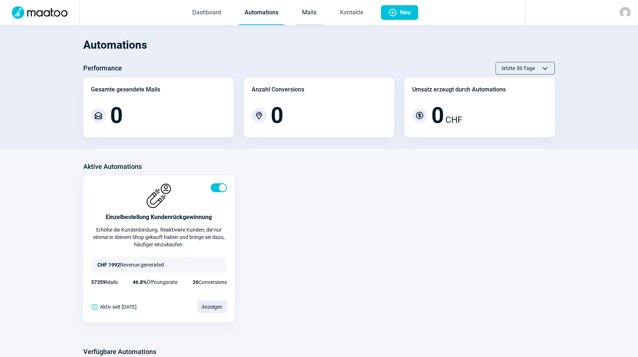
click at [313, 12] on link "Mails" at bounding box center [309, 13] width 26 height 24
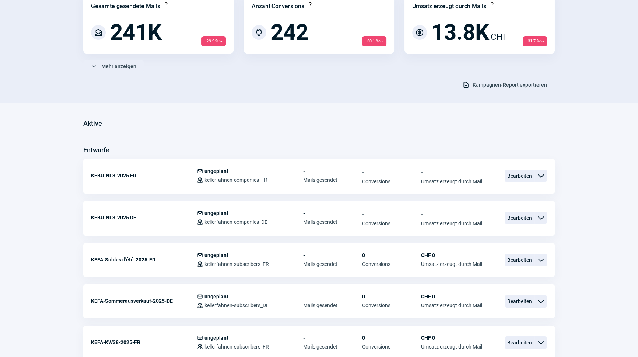
scroll to position [100, 0]
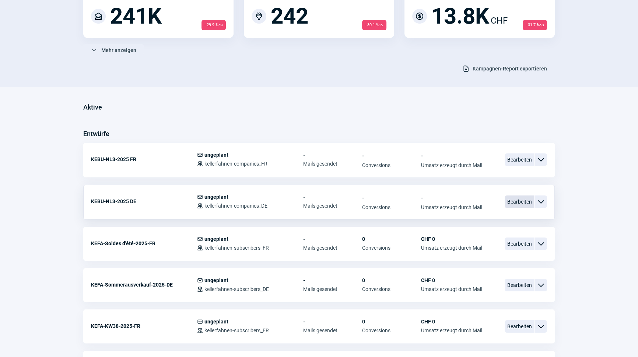
click at [520, 199] on span "Bearbeiten" at bounding box center [519, 201] width 29 height 13
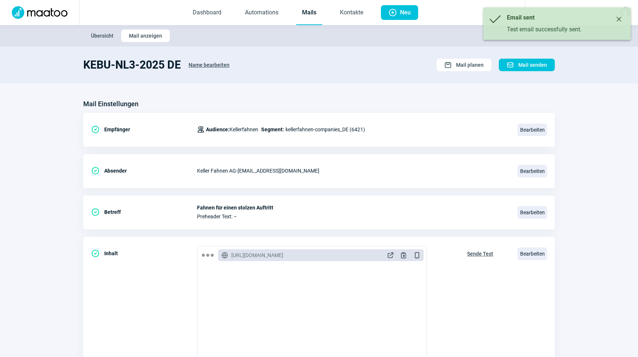
scroll to position [100, 0]
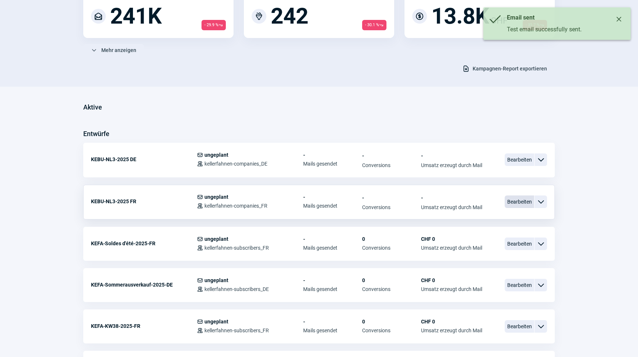
click at [527, 203] on span "Bearbeiten" at bounding box center [519, 201] width 29 height 13
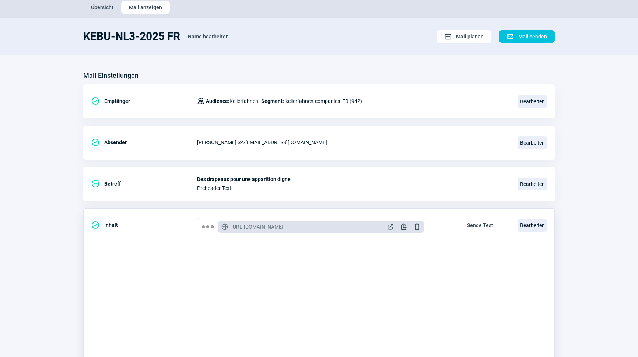
scroll to position [67, 0]
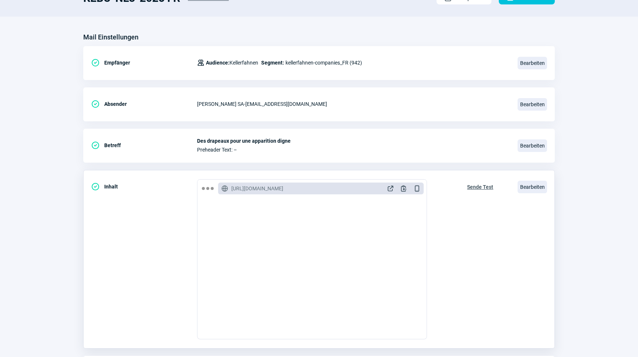
click at [481, 188] on span "Sende Test" at bounding box center [480, 187] width 26 height 12
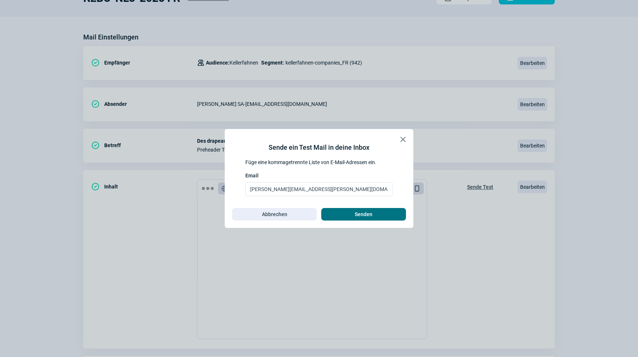
click at [367, 212] on span "Senden" at bounding box center [364, 214] width 18 height 12
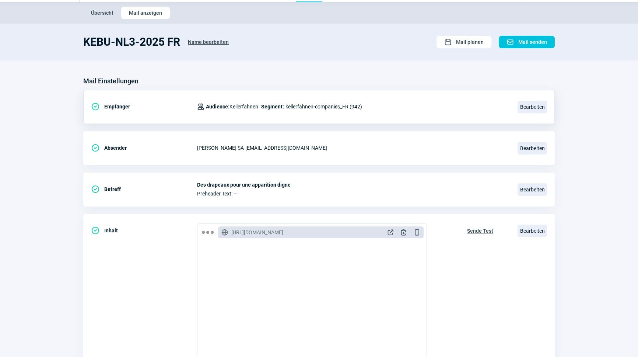
scroll to position [0, 0]
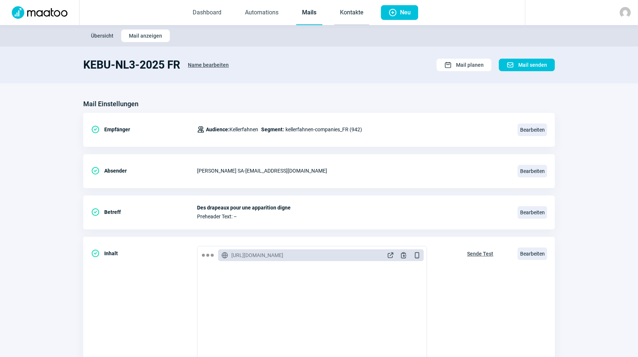
click at [341, 15] on link "Kontakte" at bounding box center [351, 13] width 35 height 24
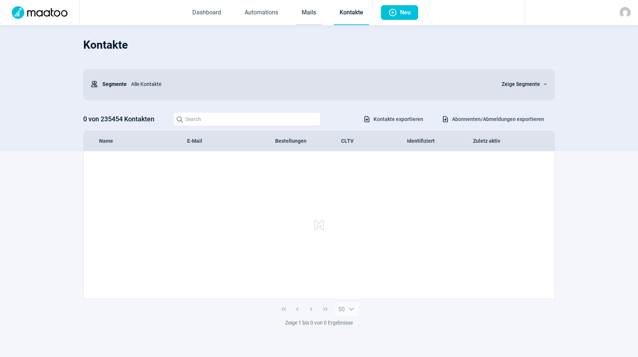
click at [302, 16] on link "Mails" at bounding box center [309, 13] width 26 height 24
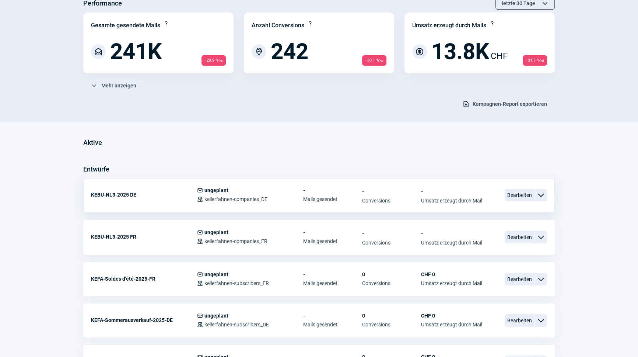
scroll to position [134, 0]
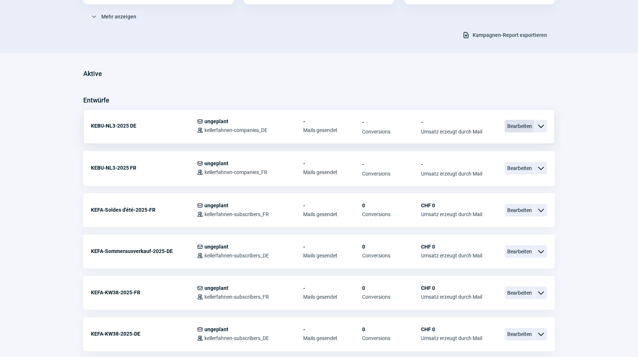
click at [517, 122] on span "Bearbeiten" at bounding box center [519, 126] width 29 height 13
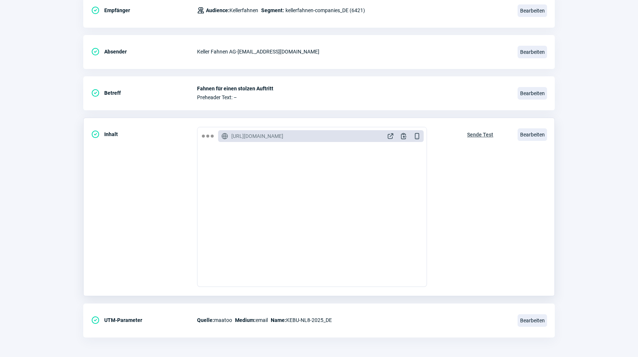
scroll to position [121, 0]
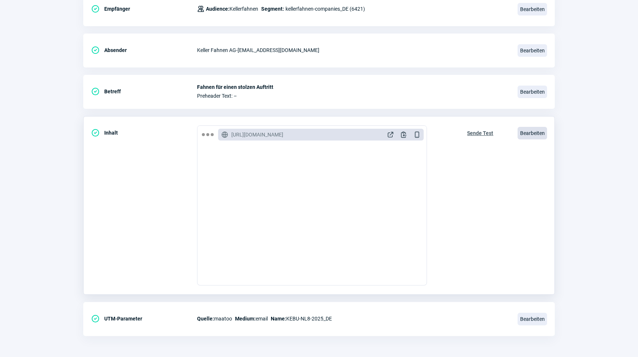
click at [537, 133] on span "Bearbeiten" at bounding box center [532, 133] width 29 height 13
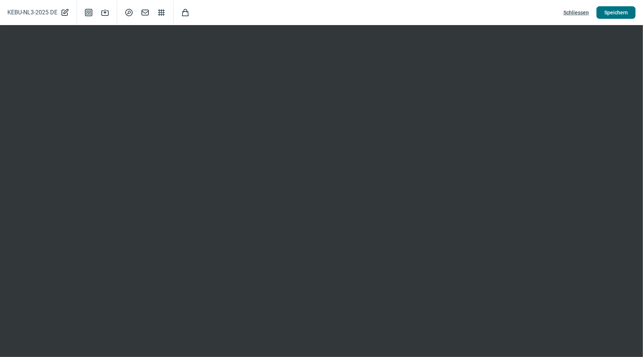
click at [621, 10] on span "Speichern" at bounding box center [616, 13] width 24 height 12
click at [581, 11] on span "Schliessen" at bounding box center [575, 13] width 25 height 12
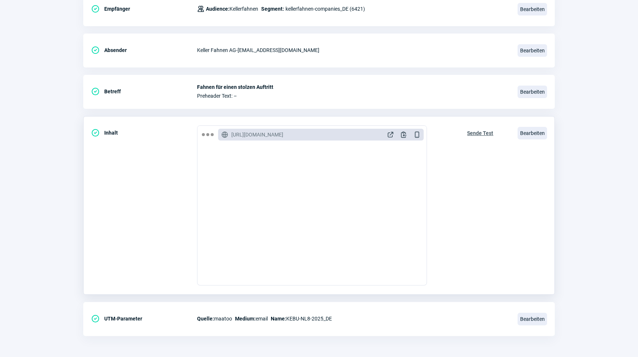
click at [485, 129] on span "Sende Test" at bounding box center [480, 133] width 26 height 12
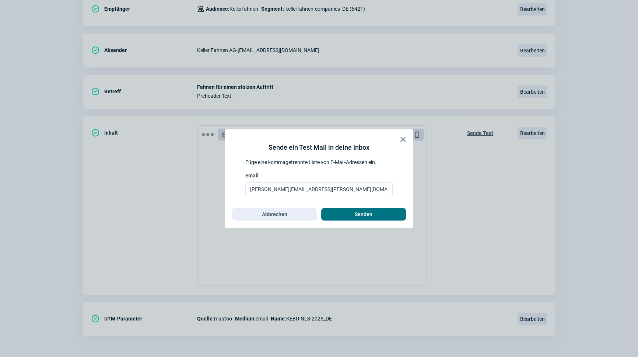
click at [364, 212] on span "Senden" at bounding box center [364, 214] width 18 height 12
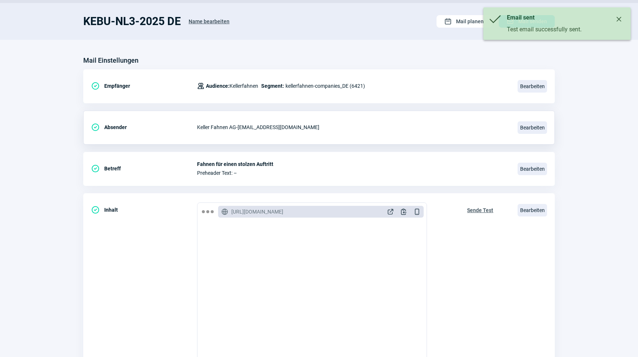
scroll to position [0, 0]
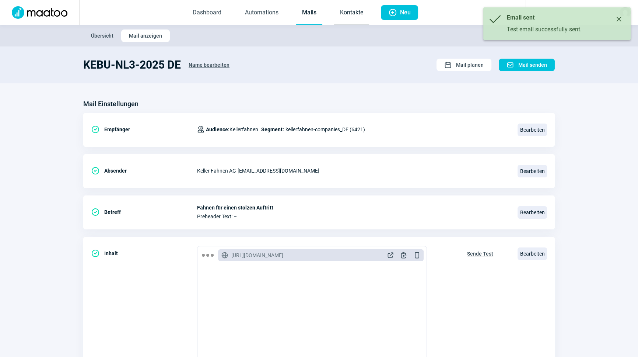
click at [350, 12] on link "Kontakte" at bounding box center [351, 13] width 35 height 24
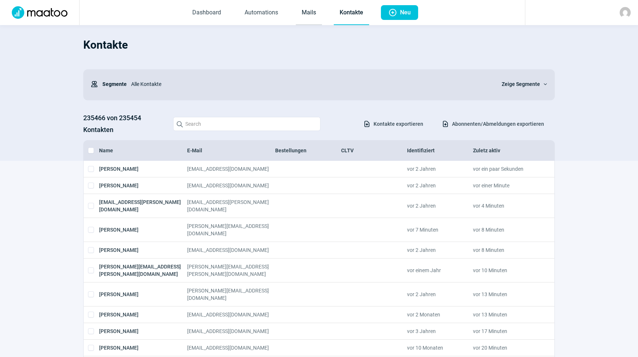
click at [305, 14] on link "Mails" at bounding box center [309, 13] width 26 height 24
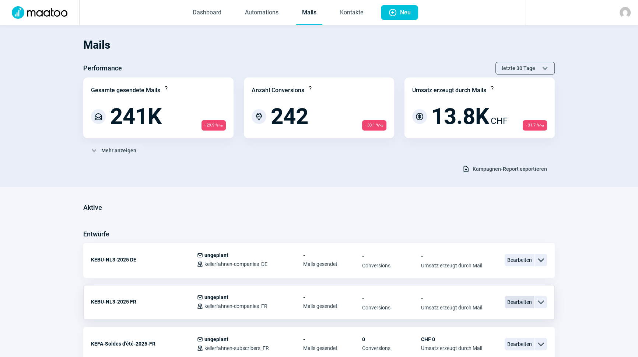
click at [514, 303] on span "Bearbeiten" at bounding box center [519, 302] width 29 height 13
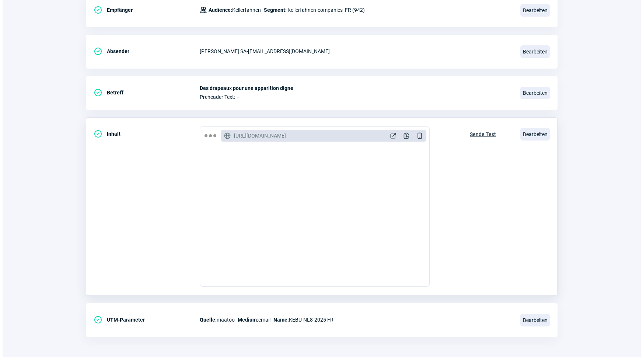
scroll to position [121, 0]
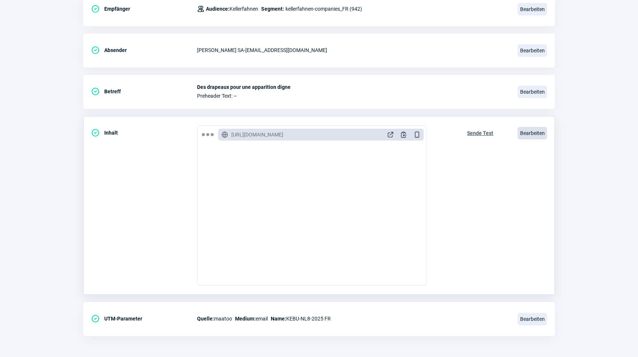
click at [538, 130] on span "Bearbeiten" at bounding box center [532, 133] width 29 height 13
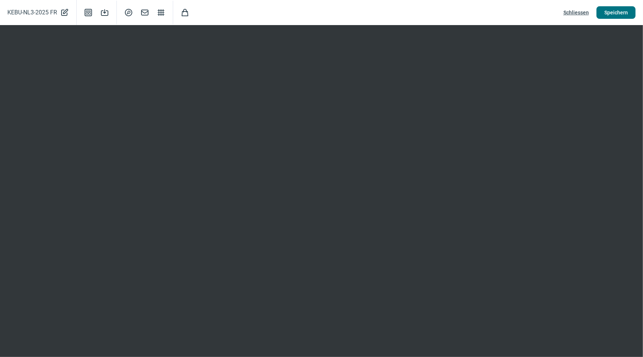
click at [621, 11] on span "Speichern" at bounding box center [616, 13] width 24 height 12
click at [618, 13] on span "Speichern" at bounding box center [616, 13] width 24 height 12
click at [616, 18] on span "Speichern" at bounding box center [616, 13] width 24 height 12
click at [582, 9] on span "Schliessen" at bounding box center [575, 13] width 25 height 12
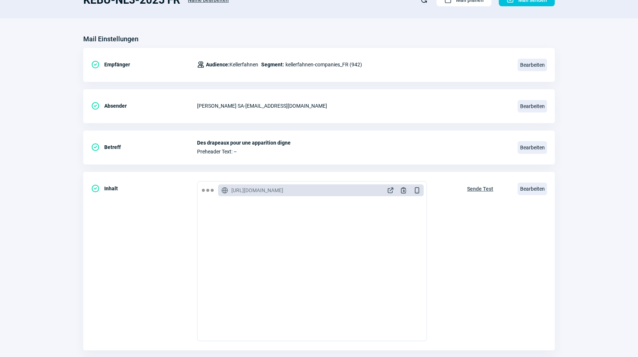
scroll to position [0, 0]
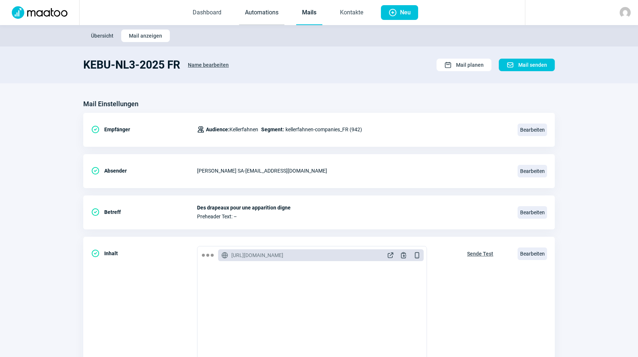
click at [282, 7] on link "Automations" at bounding box center [261, 13] width 45 height 24
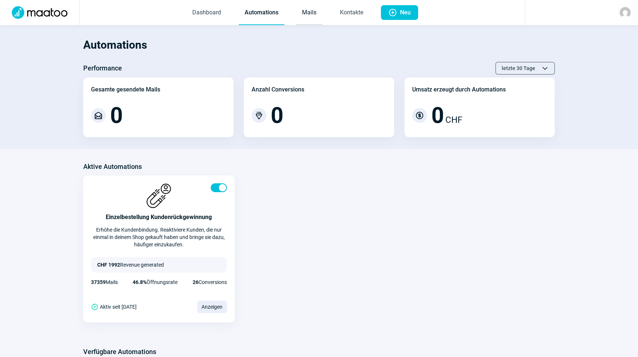
click at [312, 11] on link "Mails" at bounding box center [309, 13] width 26 height 24
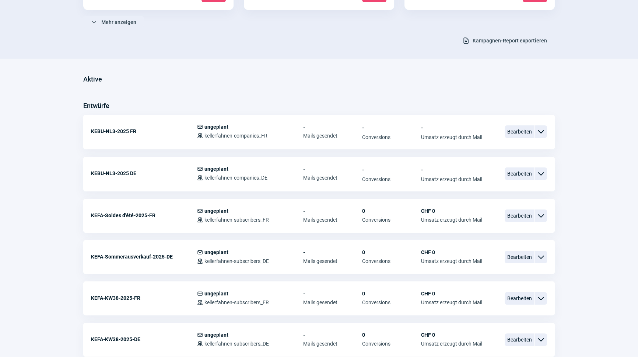
scroll to position [134, 0]
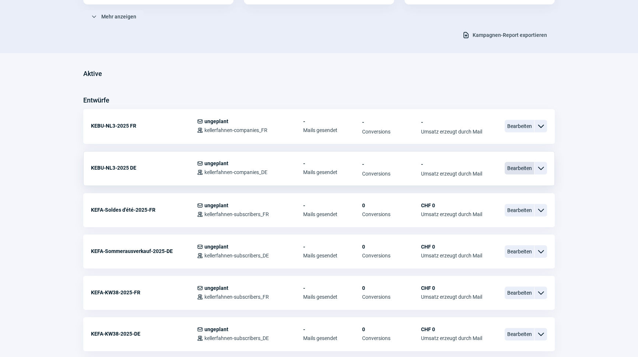
click at [520, 168] on span "Bearbeiten" at bounding box center [519, 168] width 29 height 13
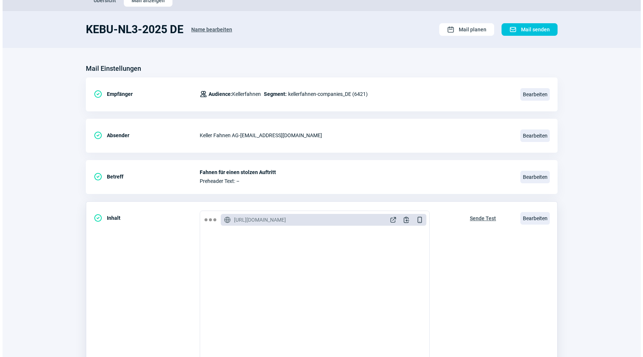
scroll to position [121, 0]
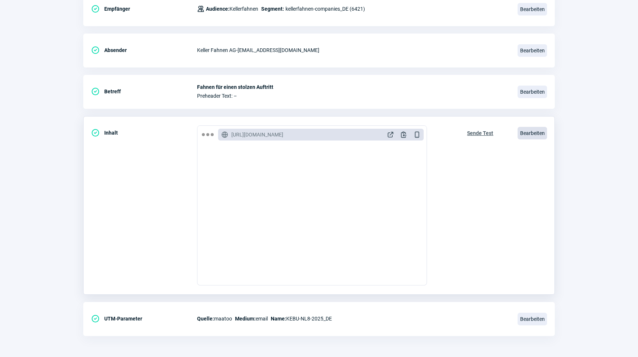
click at [528, 135] on span "Bearbeiten" at bounding box center [532, 133] width 29 height 13
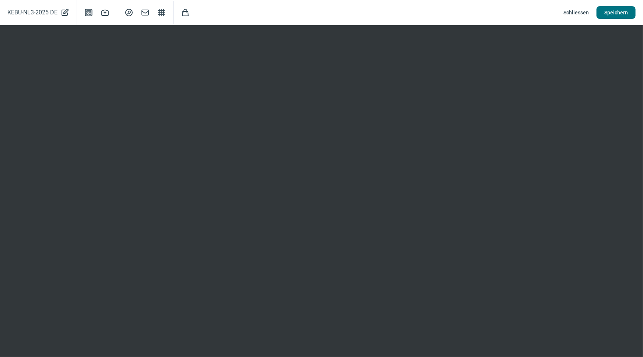
click at [628, 9] on span "Speichern" at bounding box center [616, 13] width 24 height 12
click at [584, 10] on span "Schliessen" at bounding box center [575, 13] width 25 height 12
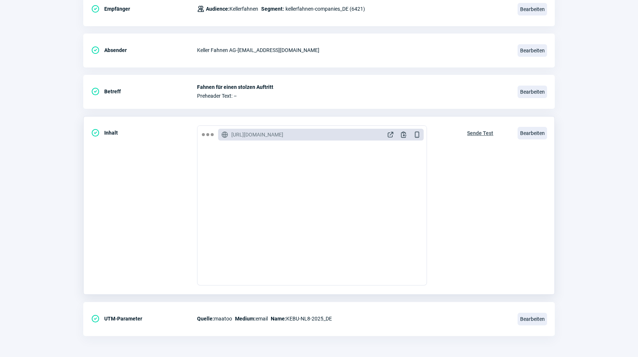
click at [479, 132] on span "Sende Test" at bounding box center [480, 133] width 26 height 12
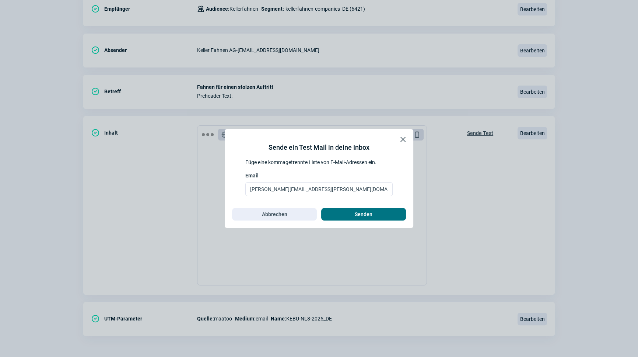
click at [352, 211] on span "Senden" at bounding box center [363, 214] width 69 height 12
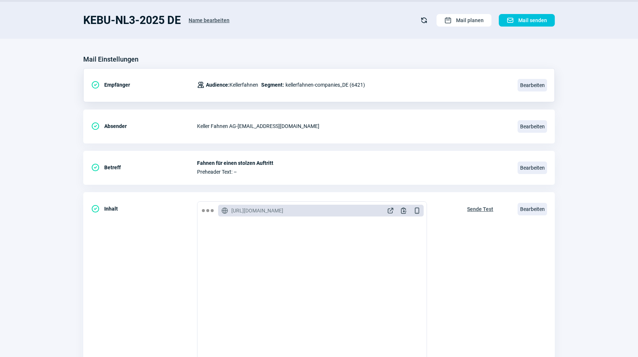
scroll to position [0, 0]
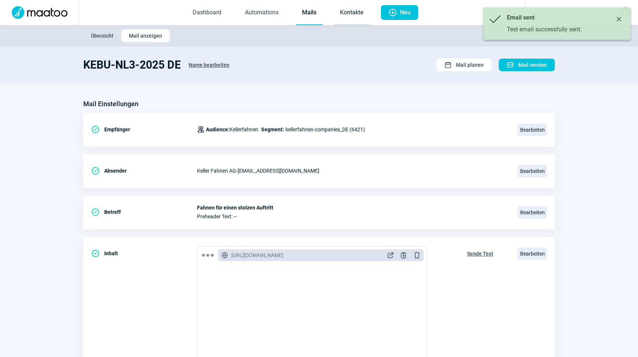
click at [338, 20] on link "Kontakte" at bounding box center [351, 13] width 35 height 24
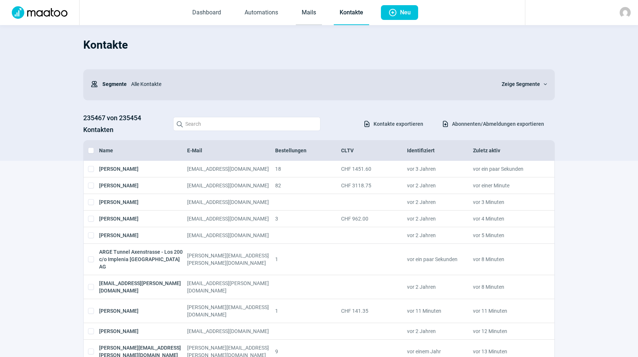
click at [306, 9] on link "Mails" at bounding box center [309, 13] width 26 height 24
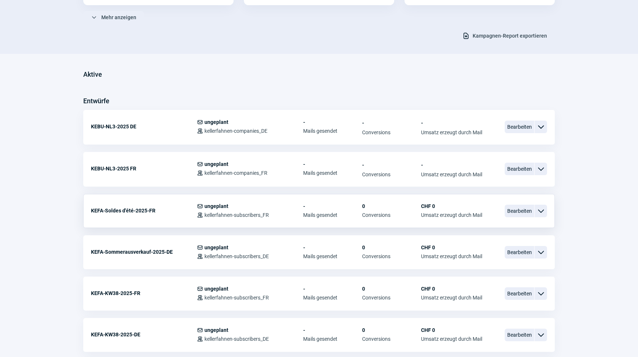
scroll to position [134, 0]
click at [530, 166] on span "Bearbeiten" at bounding box center [519, 168] width 29 height 13
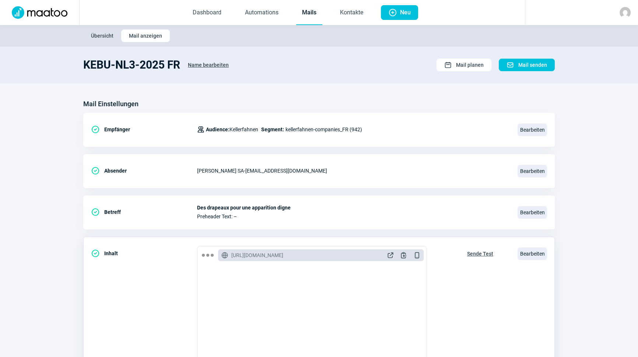
click at [477, 254] on span "Sende Test" at bounding box center [480, 254] width 26 height 12
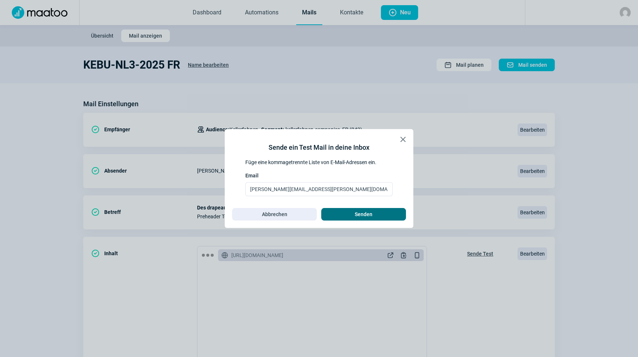
click at [377, 216] on span "Senden" at bounding box center [363, 214] width 69 height 12
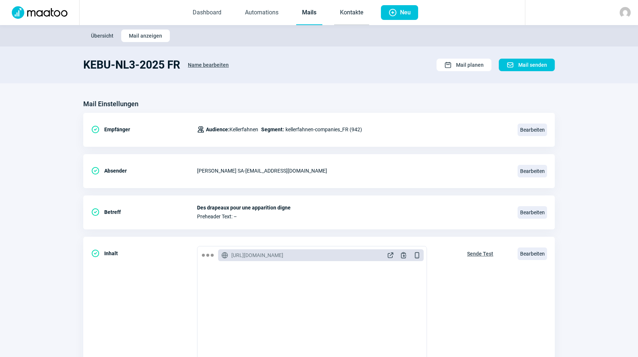
click at [336, 9] on link "Kontakte" at bounding box center [351, 13] width 35 height 24
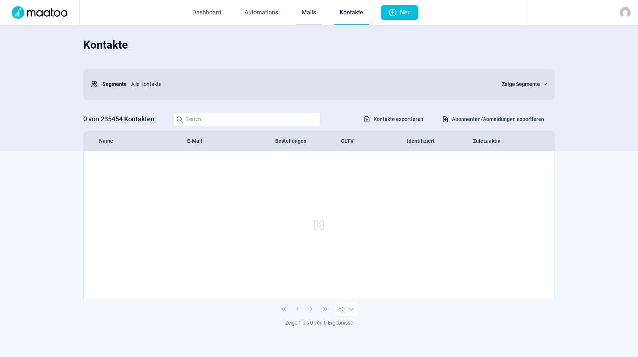
click at [311, 11] on link "Mails" at bounding box center [309, 13] width 26 height 24
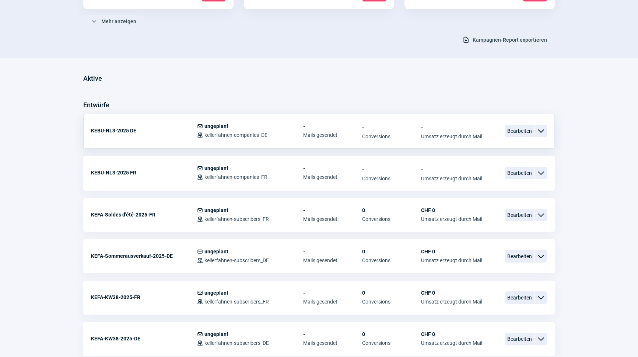
scroll to position [167, 0]
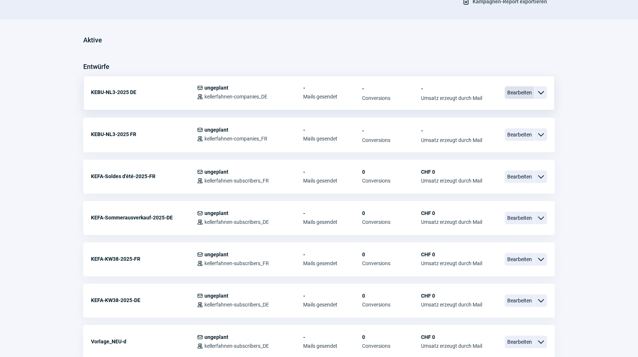
click at [518, 88] on span "Bearbeiten" at bounding box center [519, 92] width 29 height 13
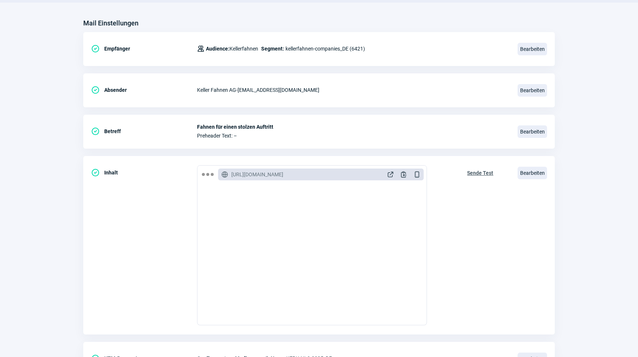
scroll to position [121, 0]
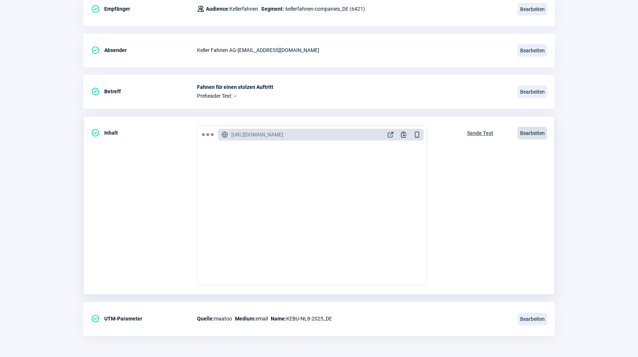
click at [528, 135] on span "Bearbeiten" at bounding box center [532, 133] width 29 height 13
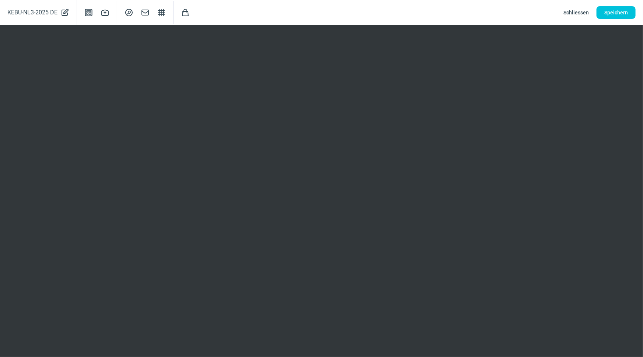
click at [574, 10] on span "Schliessen" at bounding box center [575, 13] width 25 height 12
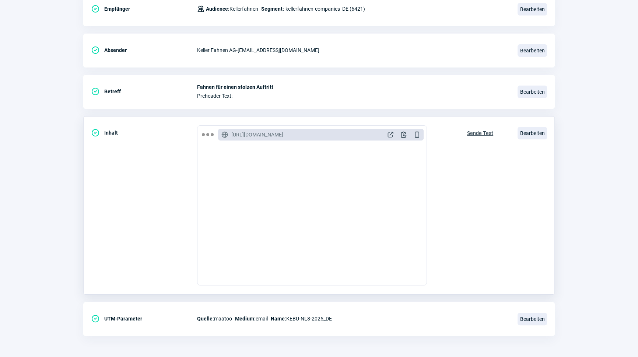
click at [481, 130] on span "Sende Test" at bounding box center [480, 133] width 26 height 12
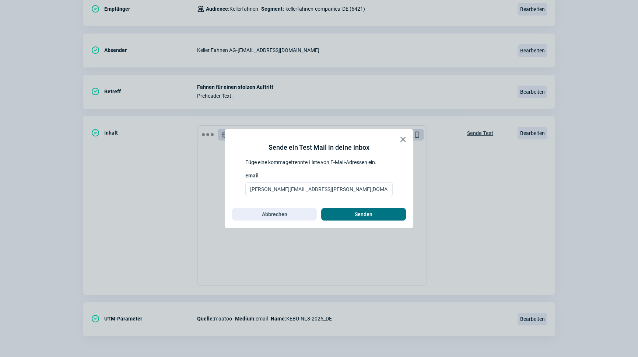
click at [368, 210] on span "Senden" at bounding box center [364, 214] width 18 height 12
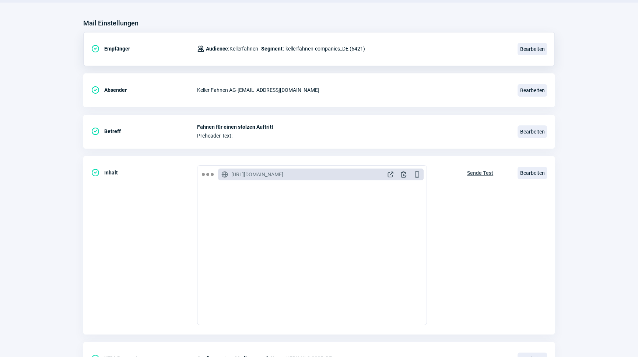
scroll to position [0, 0]
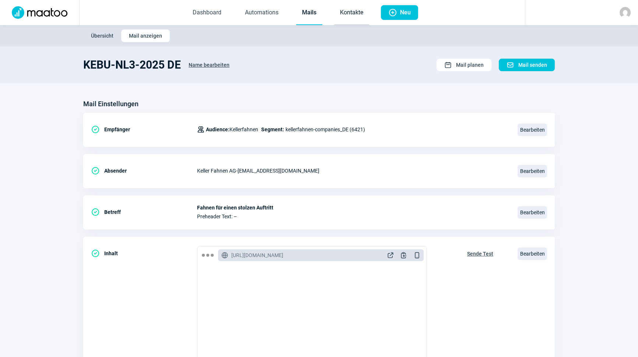
click at [352, 13] on link "Kontakte" at bounding box center [351, 13] width 35 height 24
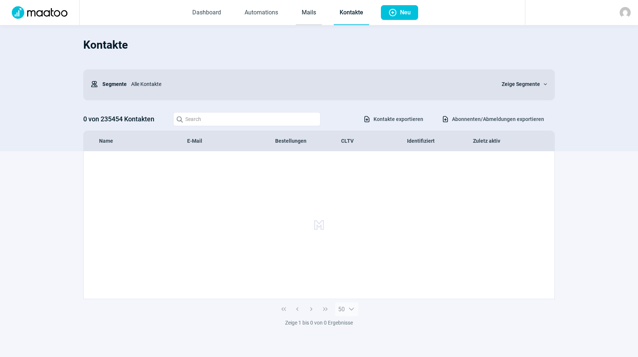
click at [306, 15] on link "Mails" at bounding box center [309, 13] width 26 height 24
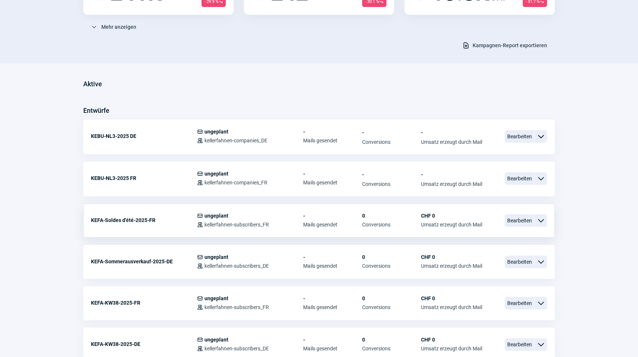
scroll to position [134, 0]
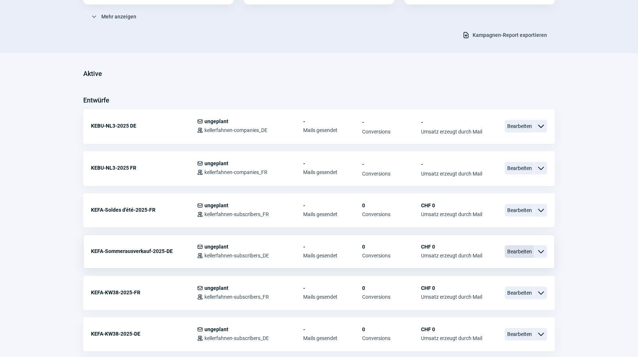
click at [526, 251] on span "Bearbeiten" at bounding box center [519, 251] width 29 height 13
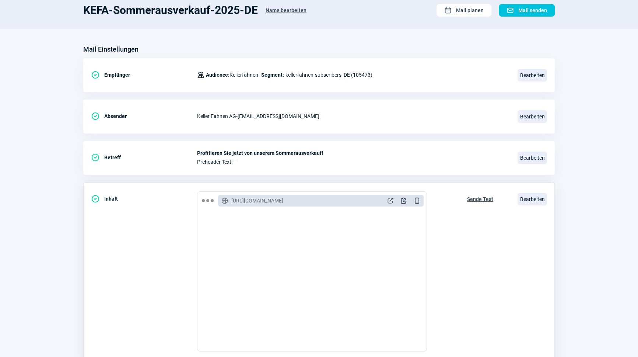
scroll to position [121, 0]
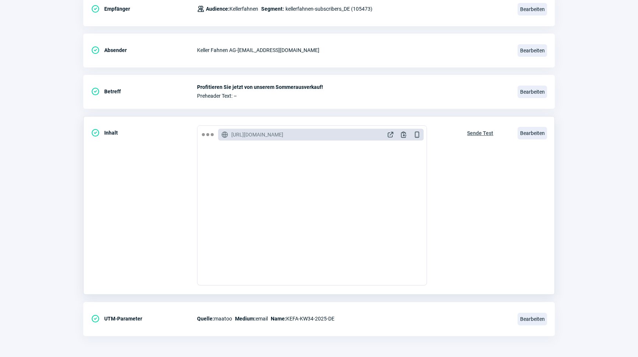
click at [487, 130] on span "Sende Test" at bounding box center [480, 133] width 26 height 12
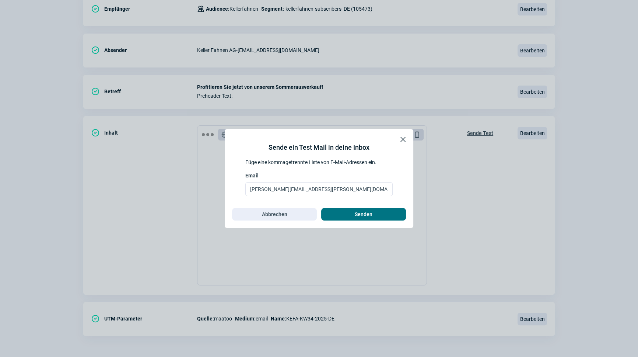
click at [376, 209] on span "Senden" at bounding box center [363, 214] width 69 height 12
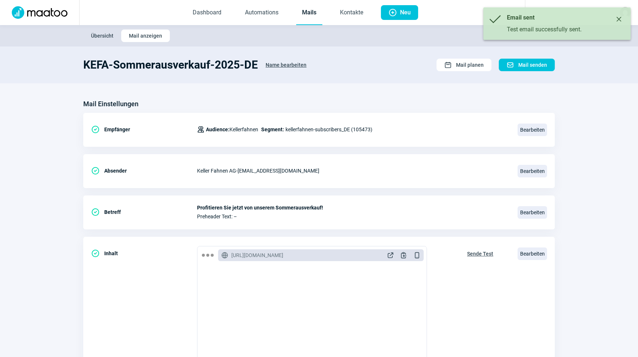
scroll to position [0, 0]
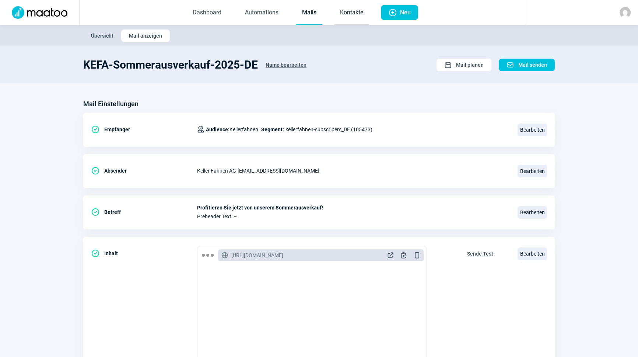
click at [339, 9] on link "Kontakte" at bounding box center [351, 13] width 35 height 24
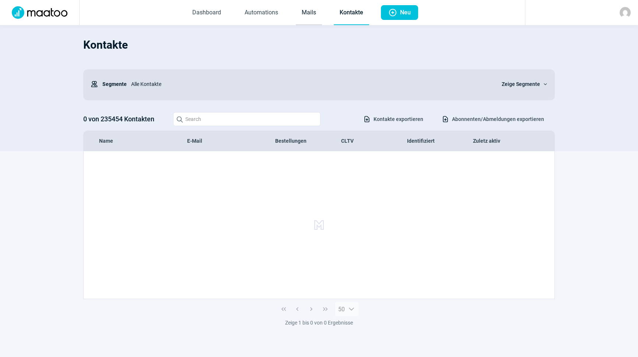
click at [308, 13] on link "Mails" at bounding box center [309, 13] width 26 height 24
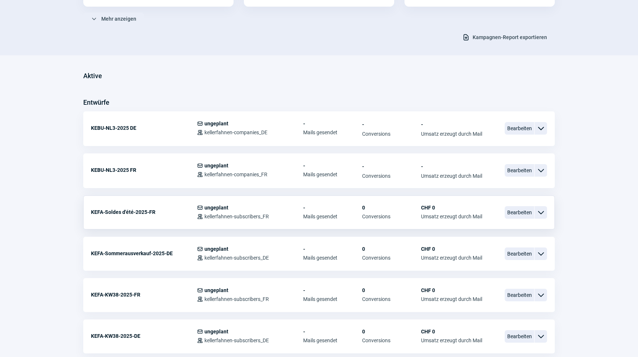
scroll to position [167, 0]
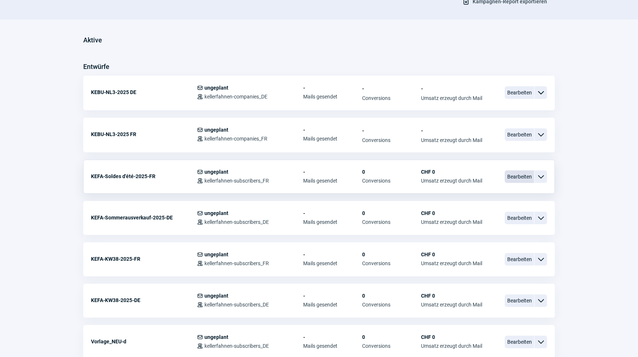
click at [526, 172] on span "Bearbeiten" at bounding box center [519, 176] width 29 height 13
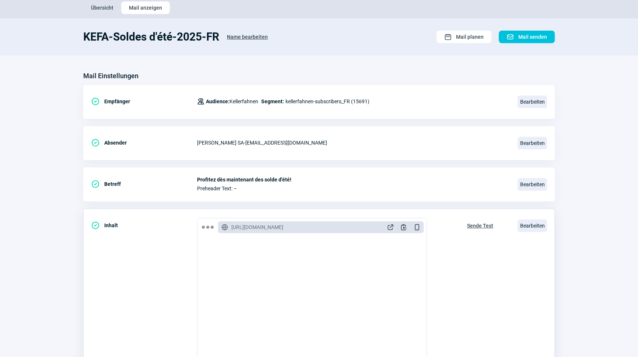
scroll to position [67, 0]
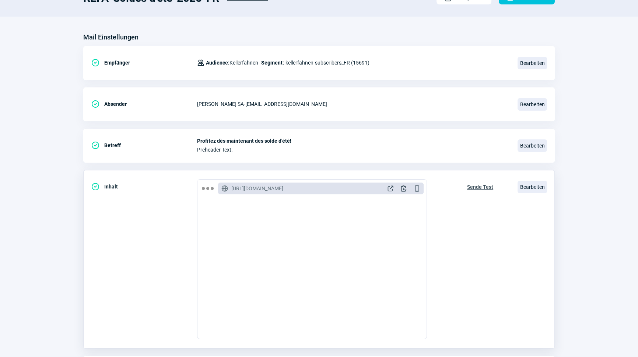
click at [478, 186] on span "Sende Test" at bounding box center [480, 187] width 26 height 12
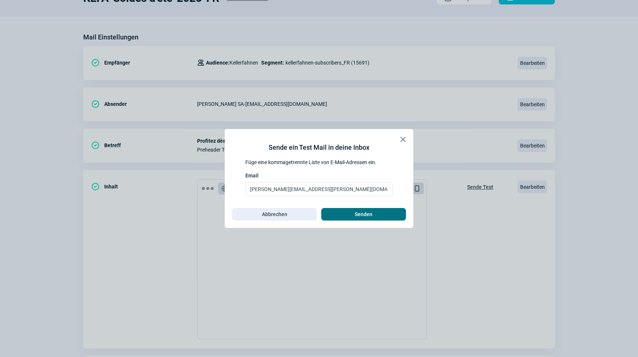
click at [367, 213] on span "Senden" at bounding box center [364, 214] width 18 height 12
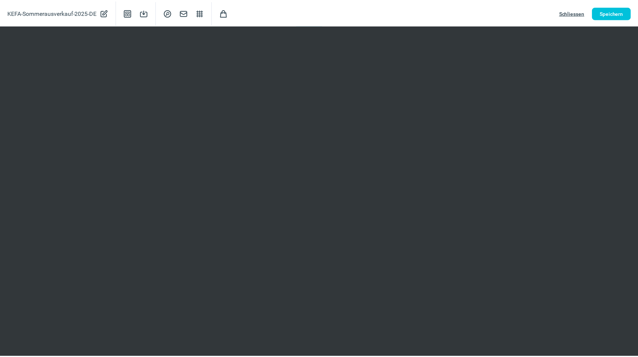
scroll to position [121, 0]
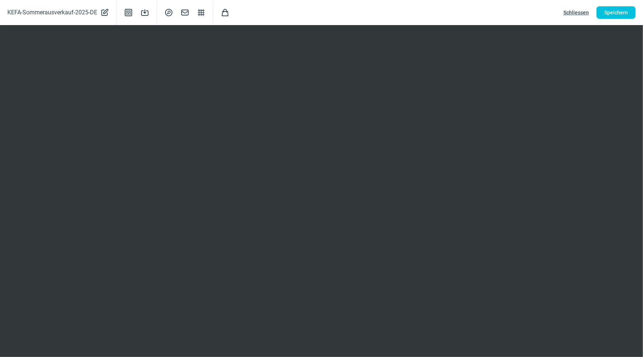
click at [578, 11] on span "Schliessen" at bounding box center [575, 13] width 25 height 12
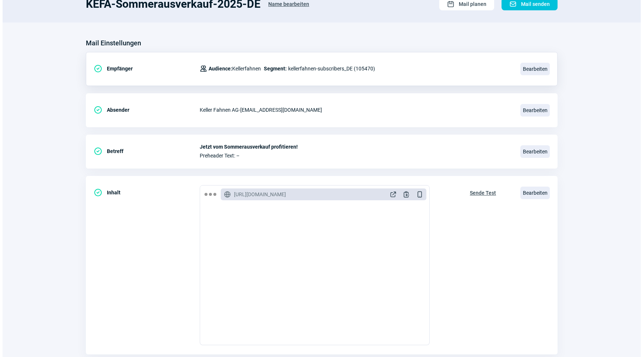
scroll to position [0, 0]
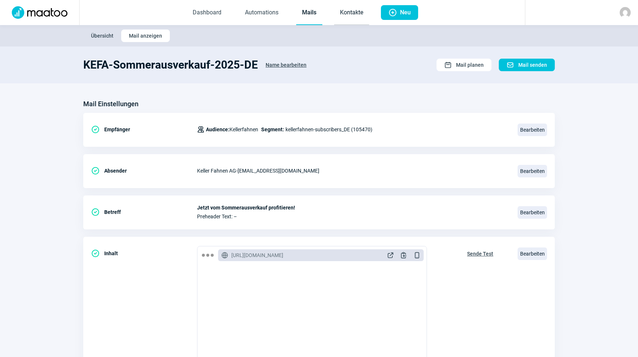
click at [355, 7] on link "Kontakte" at bounding box center [351, 13] width 35 height 24
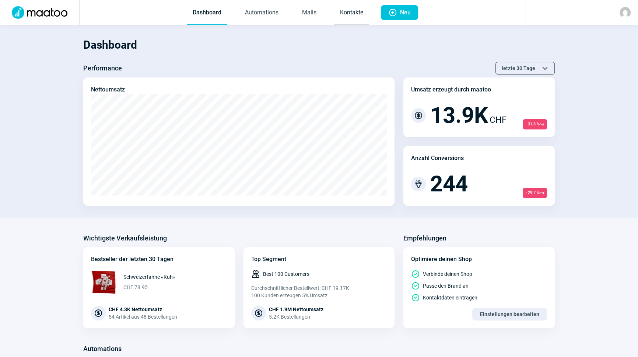
click at [356, 17] on link "Kontakte" at bounding box center [351, 13] width 35 height 24
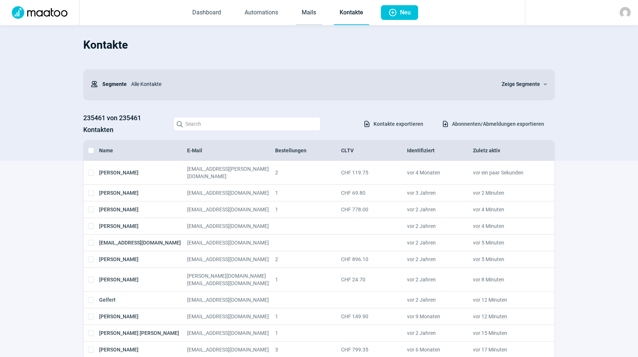
click at [319, 13] on link "Mails" at bounding box center [309, 13] width 26 height 24
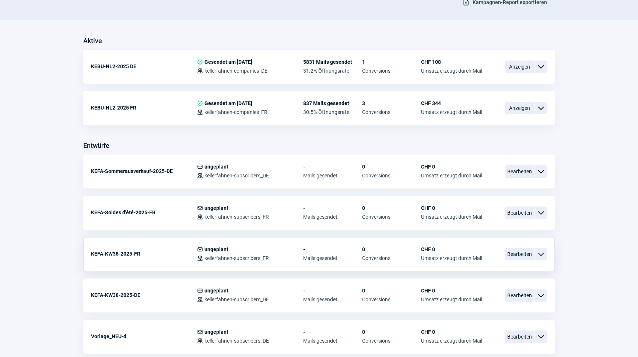
scroll to position [167, 0]
click at [517, 254] on span "Bearbeiten" at bounding box center [519, 253] width 29 height 13
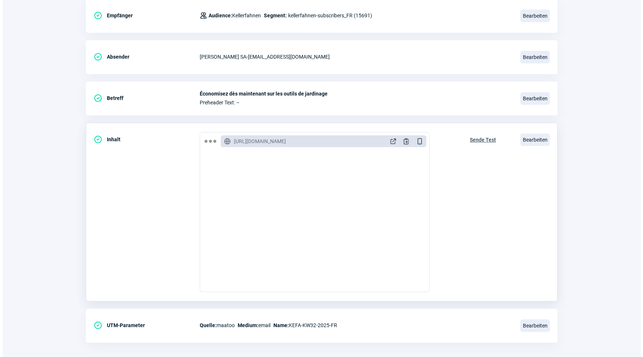
scroll to position [121, 0]
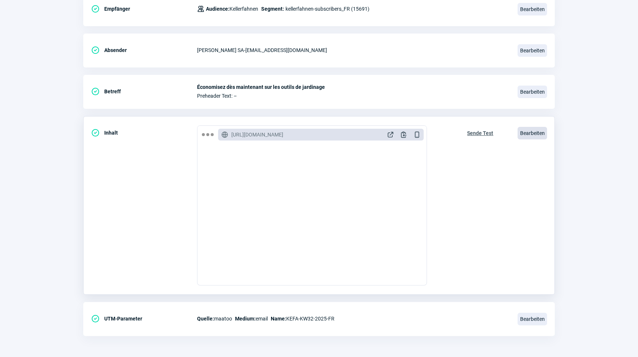
click at [528, 133] on span "Bearbeiten" at bounding box center [532, 133] width 29 height 13
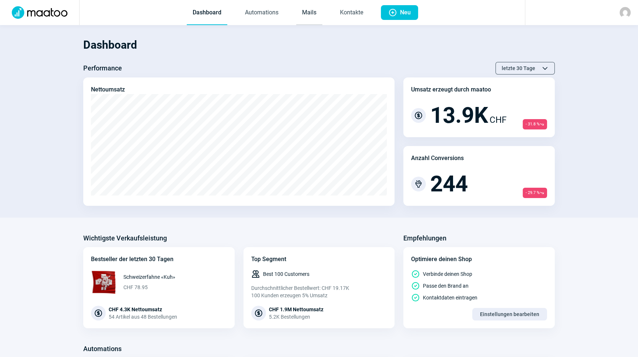
click at [310, 11] on link "Mails" at bounding box center [309, 13] width 26 height 24
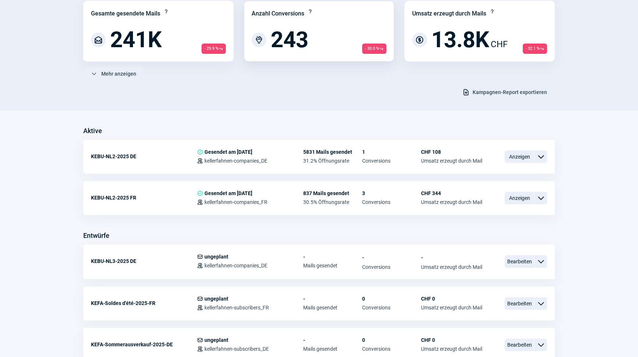
scroll to position [167, 0]
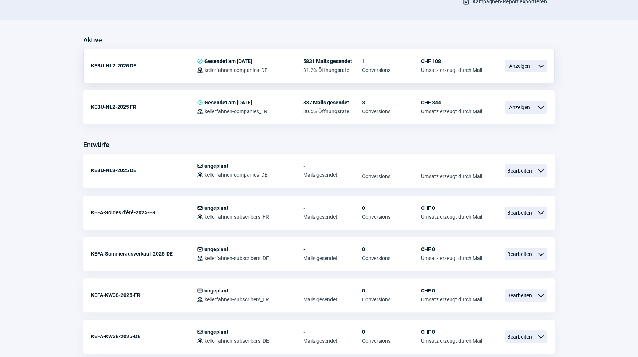
click at [539, 66] on span "ChevronDown icon" at bounding box center [541, 66] width 9 height 9
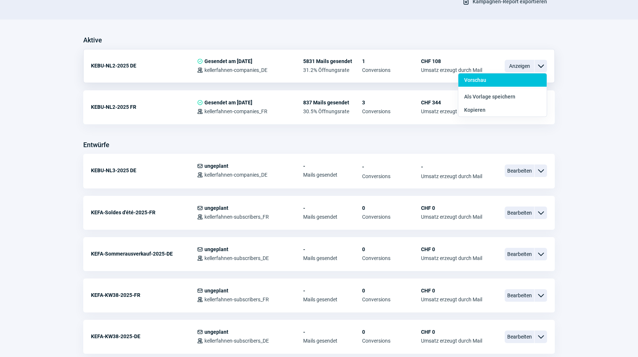
click at [493, 77] on div "Vorschau" at bounding box center [502, 79] width 88 height 13
